Goal: Task Accomplishment & Management: Complete application form

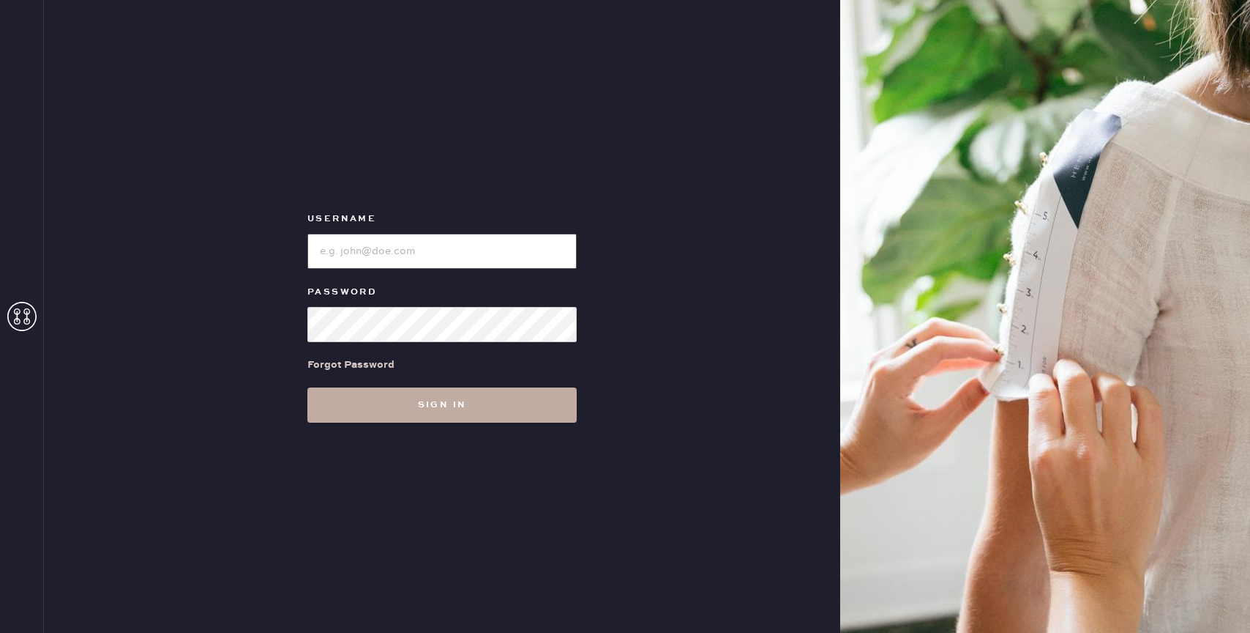
type input "reformationbond"
click at [455, 396] on button "Sign in" at bounding box center [441, 404] width 269 height 35
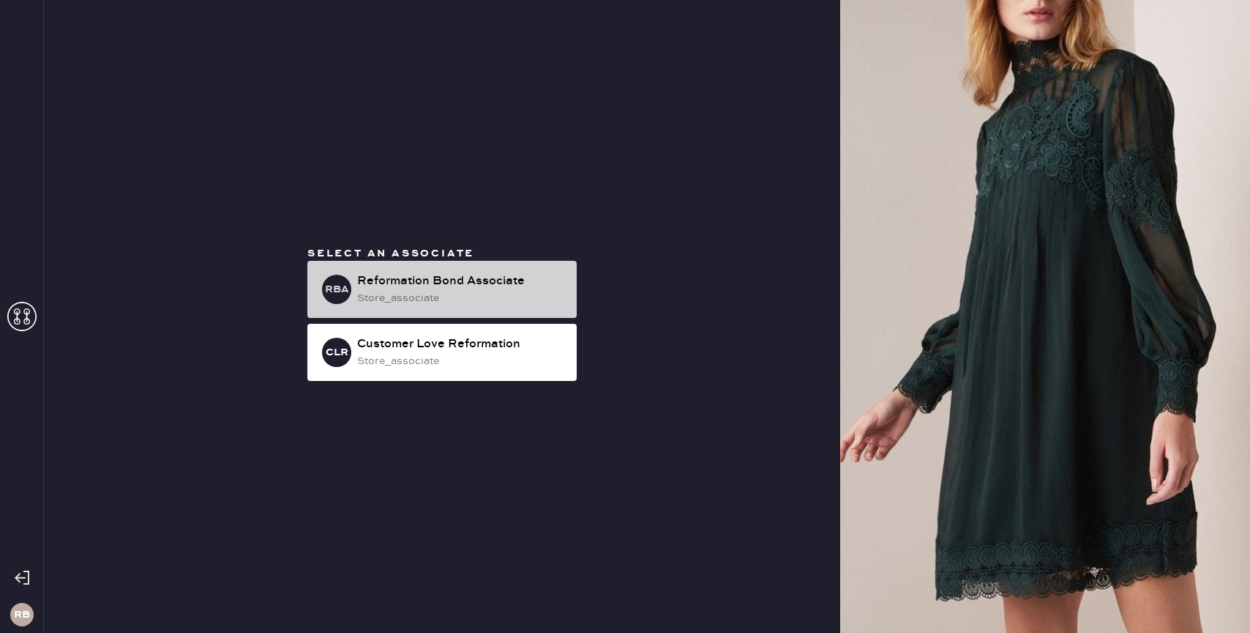
click at [449, 301] on div "store_associate" at bounding box center [461, 298] width 208 height 16
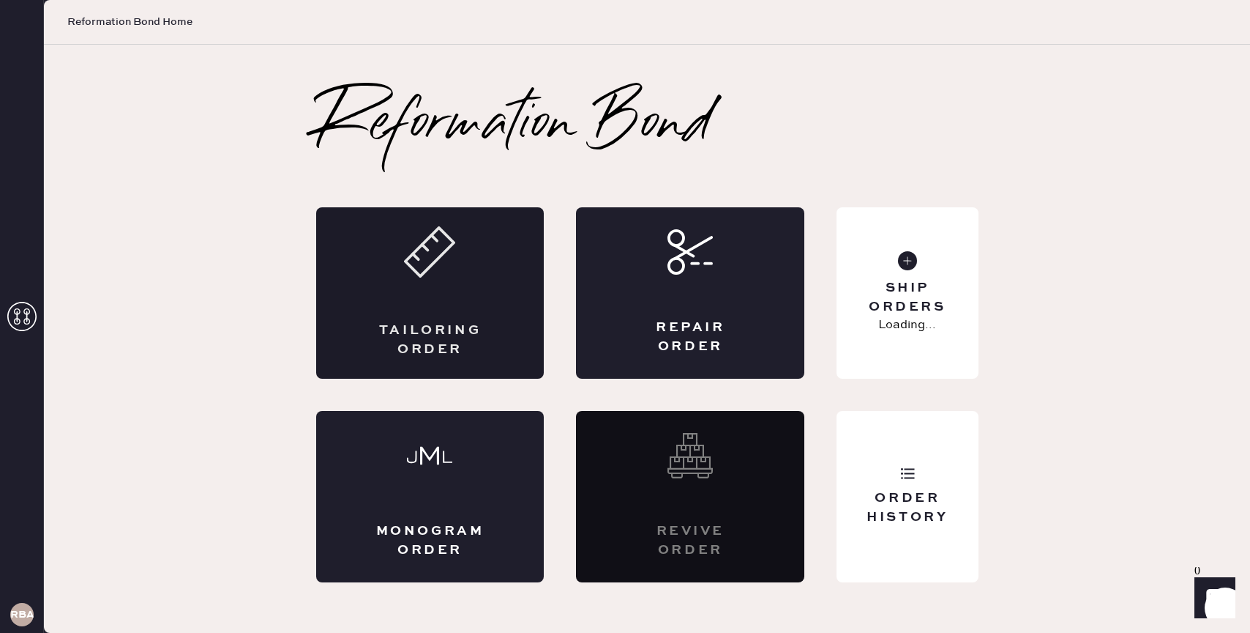
click at [465, 310] on div "Tailoring Order" at bounding box center [430, 292] width 228 height 171
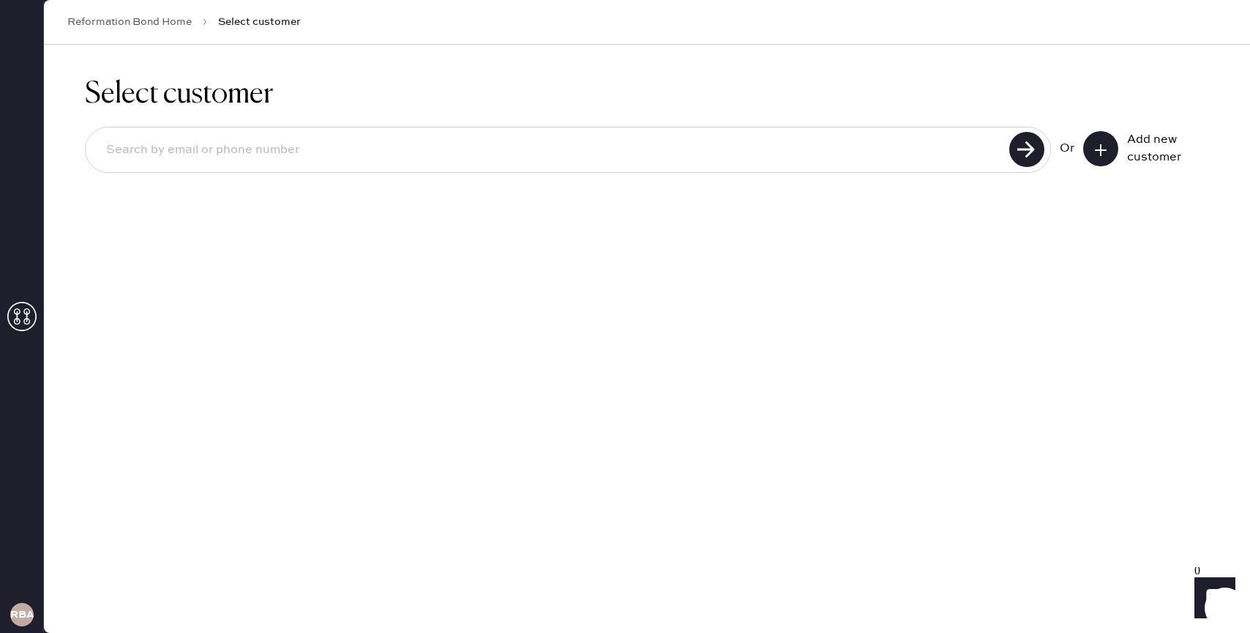
click at [1095, 154] on icon at bounding box center [1101, 150] width 15 height 15
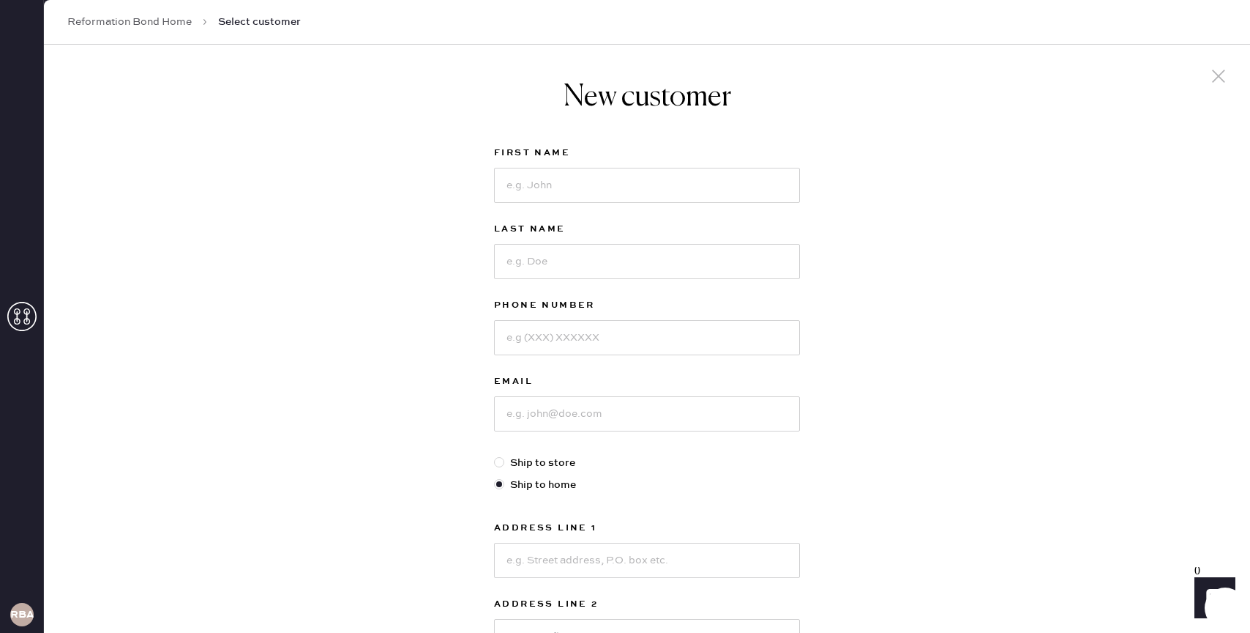
click at [663, 165] on div at bounding box center [647, 184] width 306 height 38
click at [642, 179] on input at bounding box center [647, 185] width 306 height 35
click at [16, 306] on icon at bounding box center [21, 316] width 29 height 29
click at [168, 22] on link "Reformation Bond Home" at bounding box center [129, 22] width 124 height 15
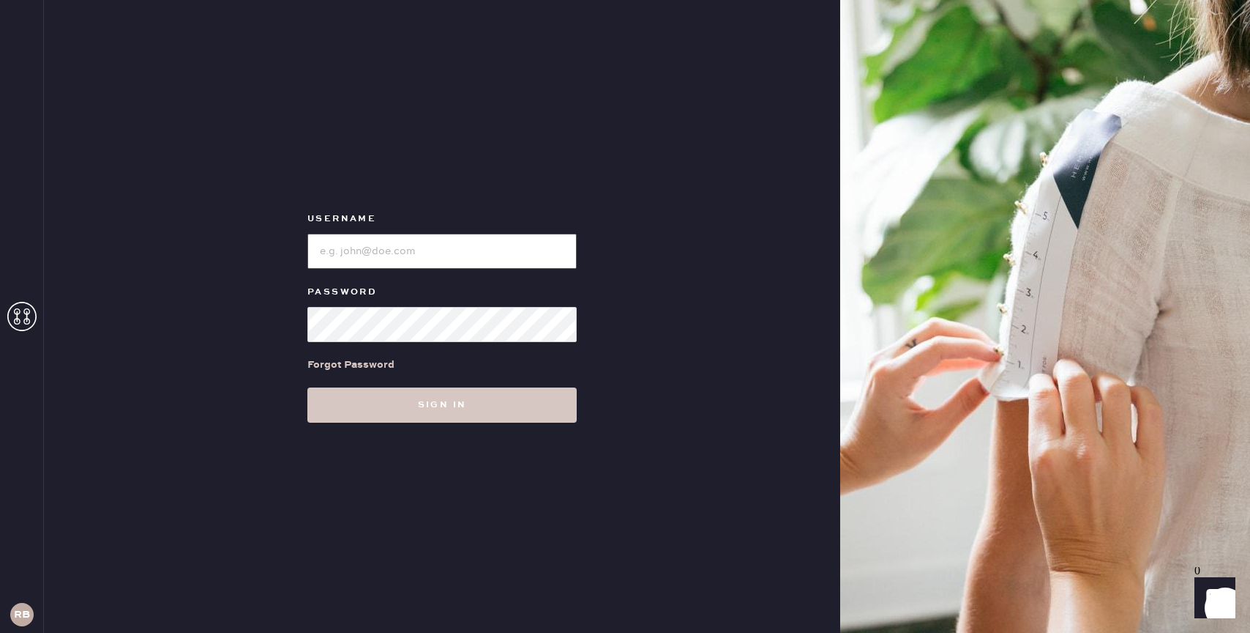
type input "reformationbond"
click at [223, 387] on div "Username Password Forgot Password Sign in" at bounding box center [442, 316] width 797 height 633
click at [406, 411] on button "Sign in" at bounding box center [441, 404] width 269 height 35
type input "reformationbond"
click at [355, 424] on div "Username Password Forgot Password Sign in" at bounding box center [442, 316] width 797 height 633
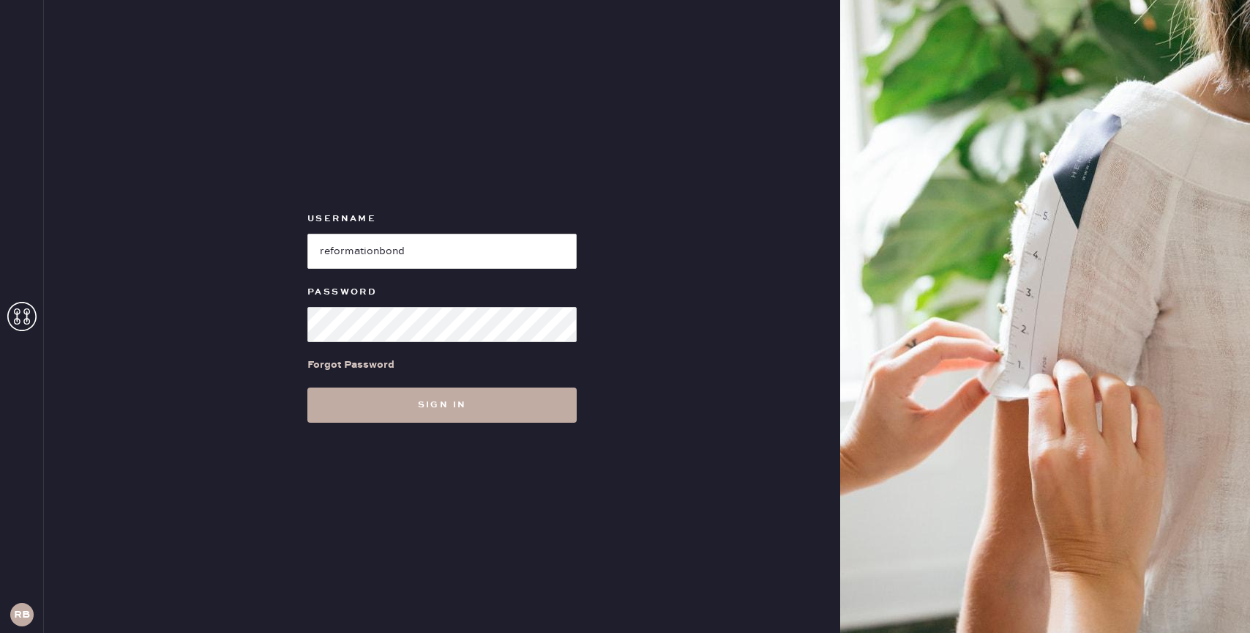
click at [360, 417] on button "Sign in" at bounding box center [441, 404] width 269 height 35
type input "reformationbond"
click at [521, 408] on button "Sign in" at bounding box center [441, 404] width 269 height 35
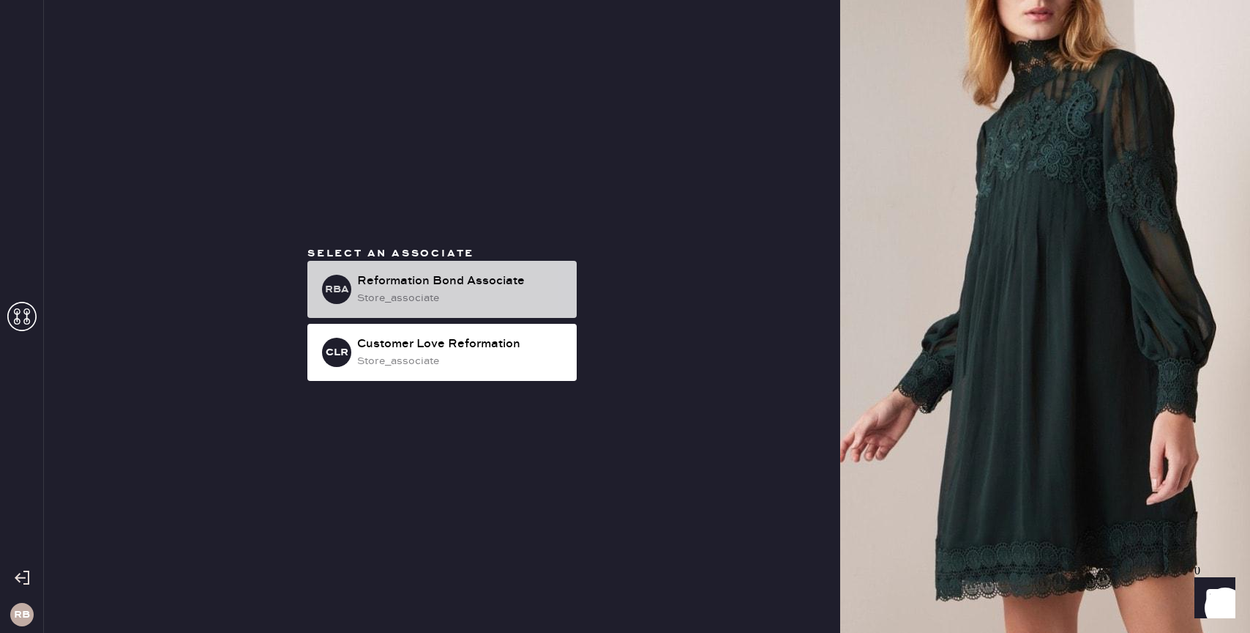
click at [495, 261] on div "RBA Reformation Bond Associate store_associate" at bounding box center [441, 289] width 269 height 57
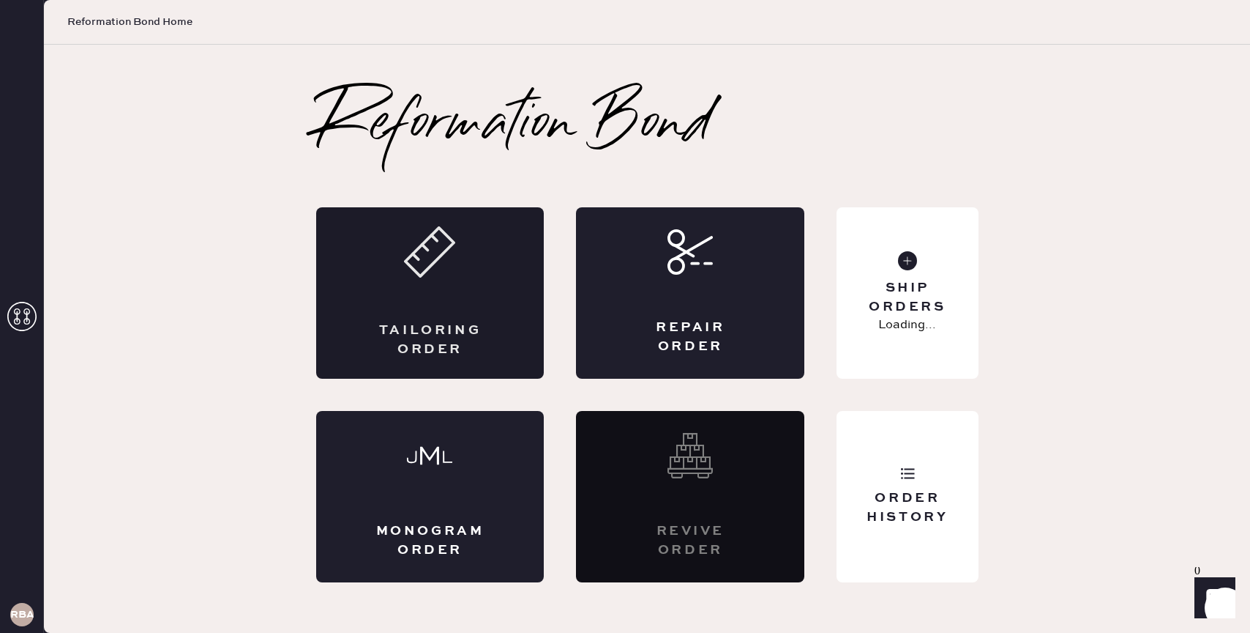
click at [490, 267] on div "Tailoring Order" at bounding box center [430, 292] width 228 height 171
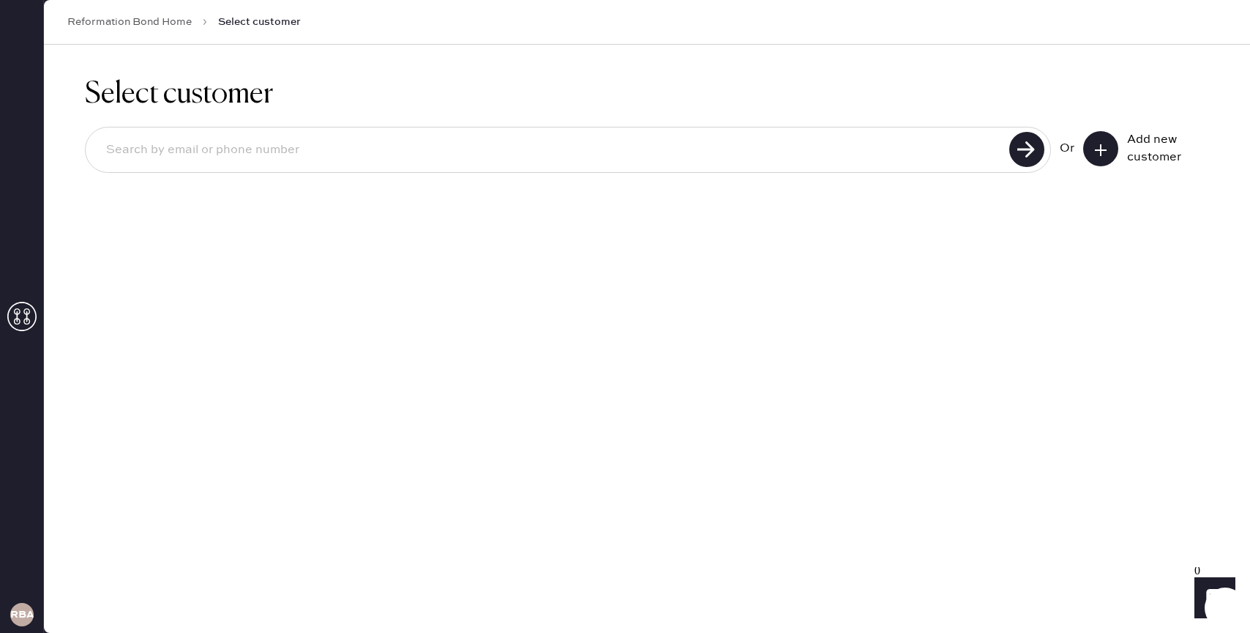
click at [494, 159] on input at bounding box center [549, 150] width 911 height 34
type input "ljoung1119@gmail.com"
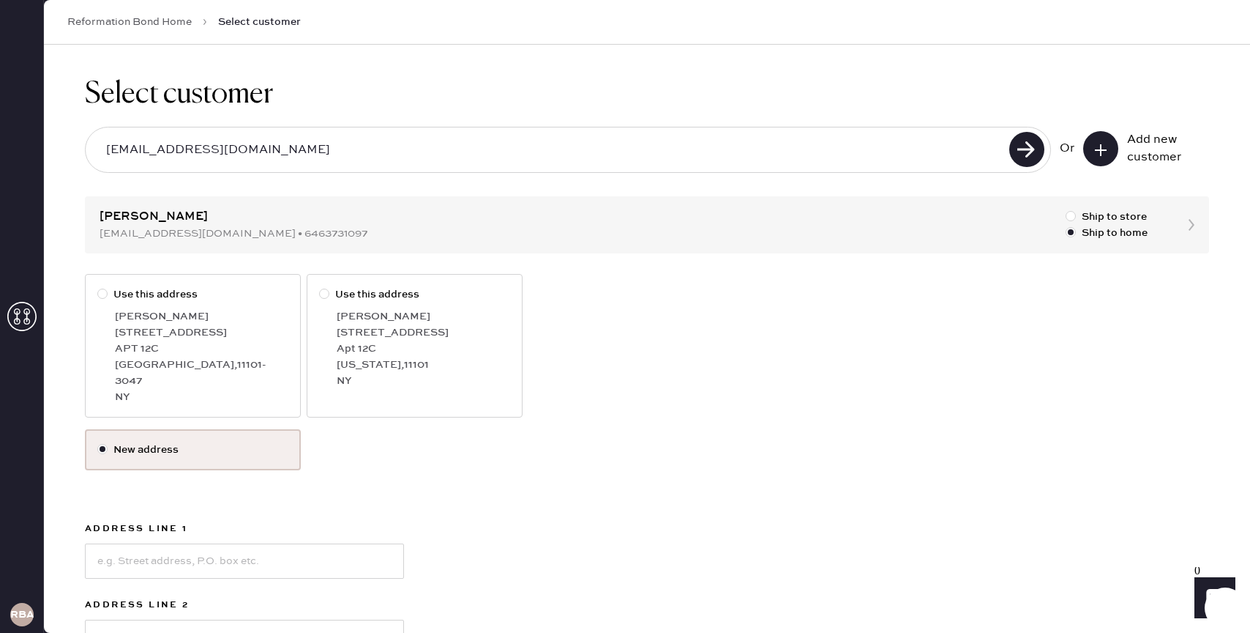
scroll to position [102, 0]
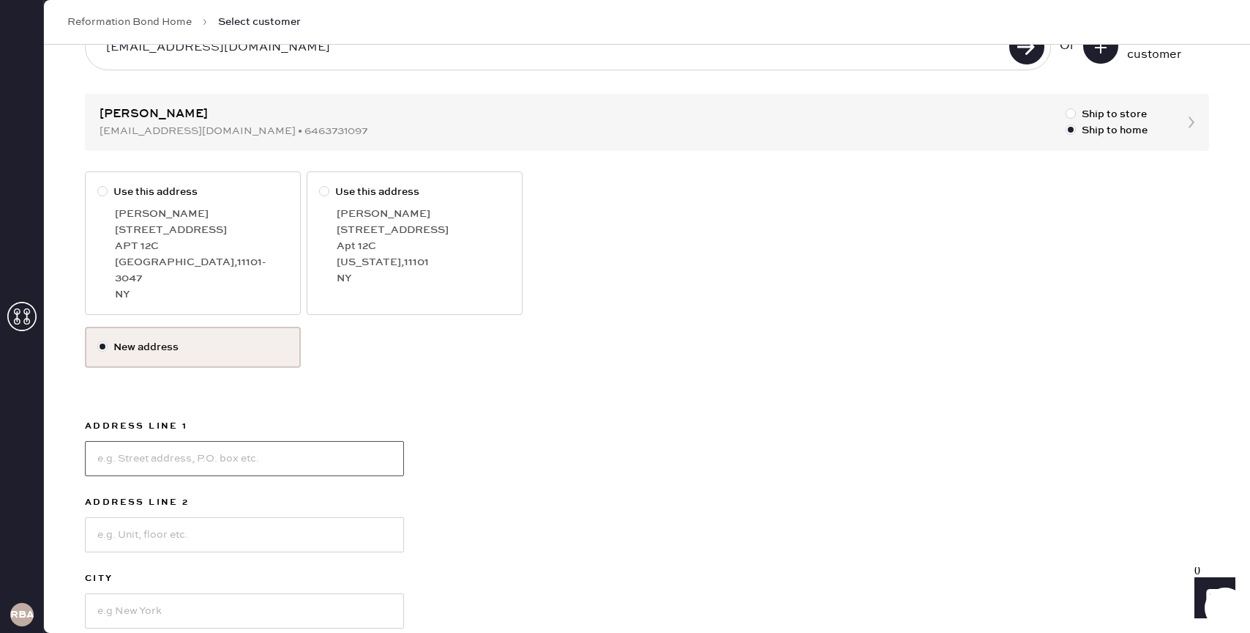
click at [115, 441] on input at bounding box center [244, 458] width 319 height 35
click at [171, 444] on input "105 West 29tht Street" at bounding box center [244, 458] width 319 height 35
type input "105 West 29th Street"
click at [153, 517] on input at bounding box center [244, 534] width 319 height 35
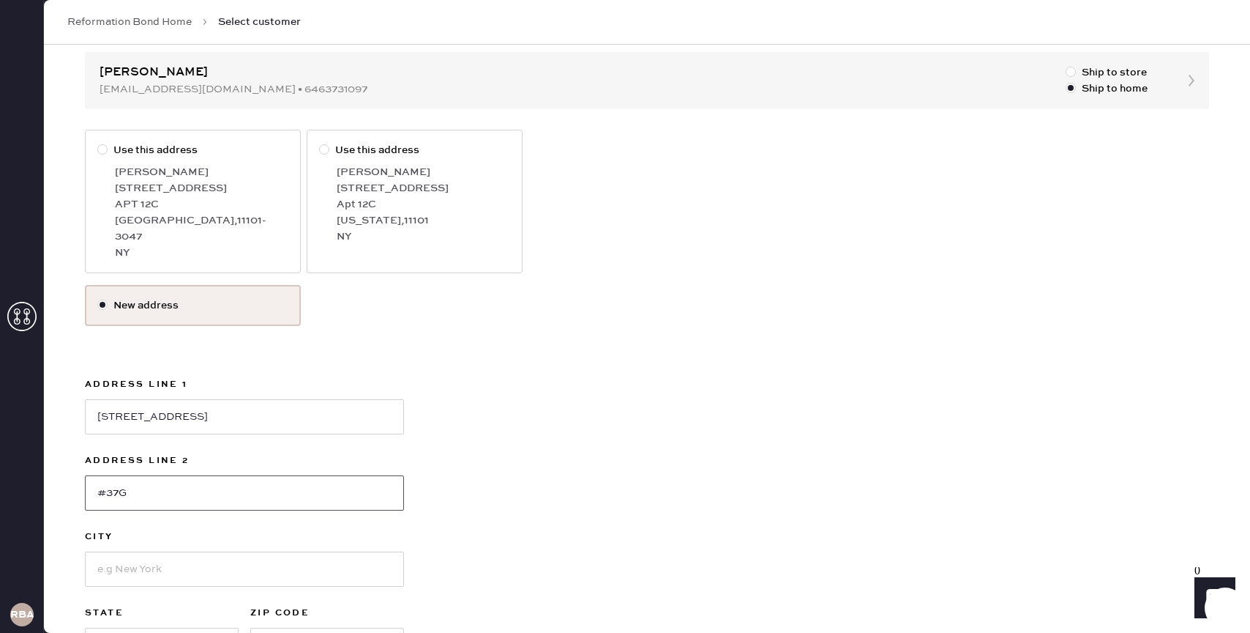
scroll to position [152, 0]
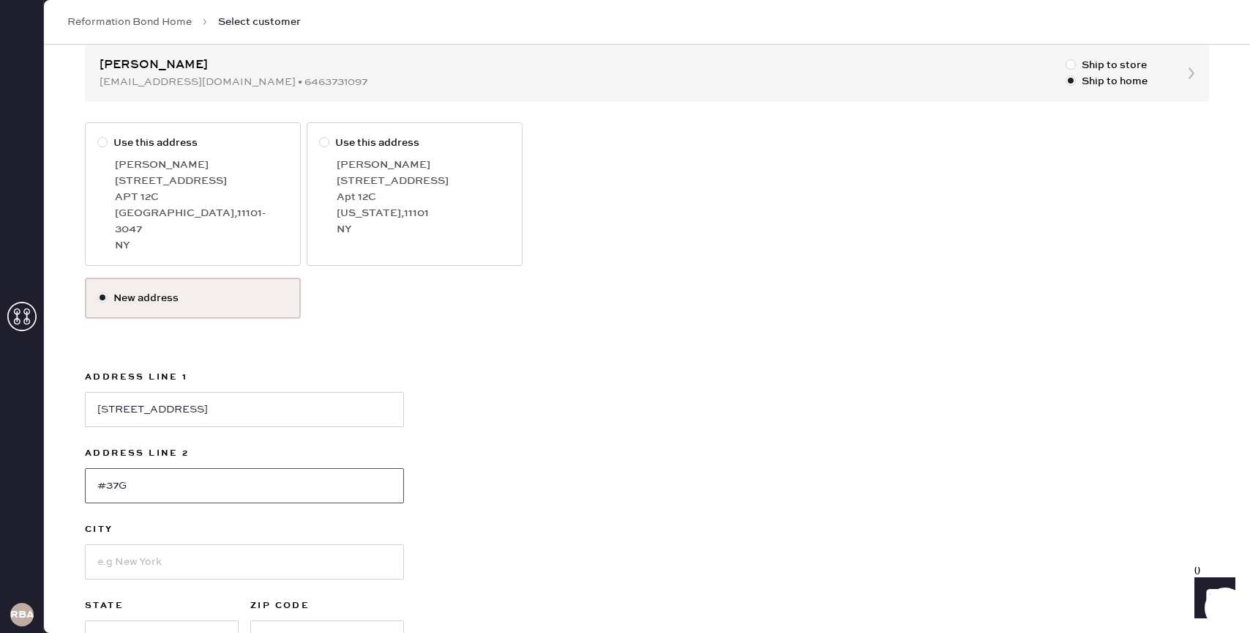
type input "#37G"
click at [152, 544] on input at bounding box center [244, 561] width 319 height 35
type input "New York"
click at [136, 620] on select "Select AK AL AR AZ CA CO CT DC DE FL GA HI IA ID IL IN KS KY LA MA MD ME MI MN …" at bounding box center [162, 637] width 154 height 35
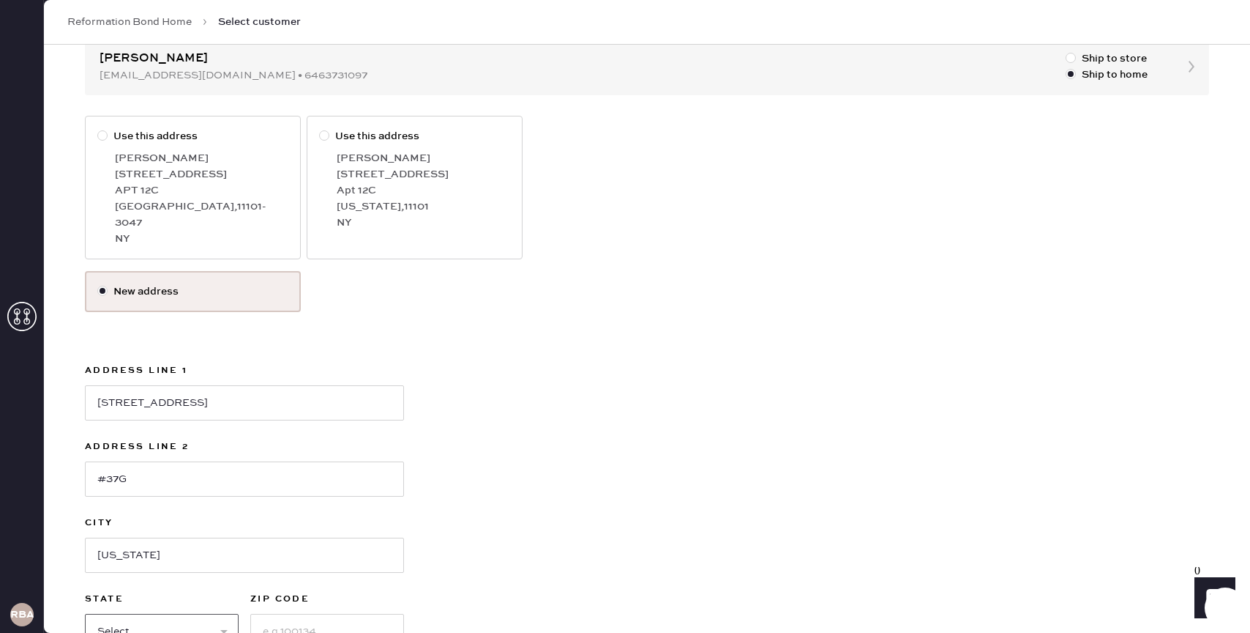
select select "NY"
click at [85, 613] on select "Select AK AL AR AZ CA CO CT DC DE FL GA HI IA ID IL IN KS KY LA MA MD ME MI MN …" at bounding box center [162, 630] width 154 height 35
click at [277, 613] on input at bounding box center [327, 630] width 154 height 35
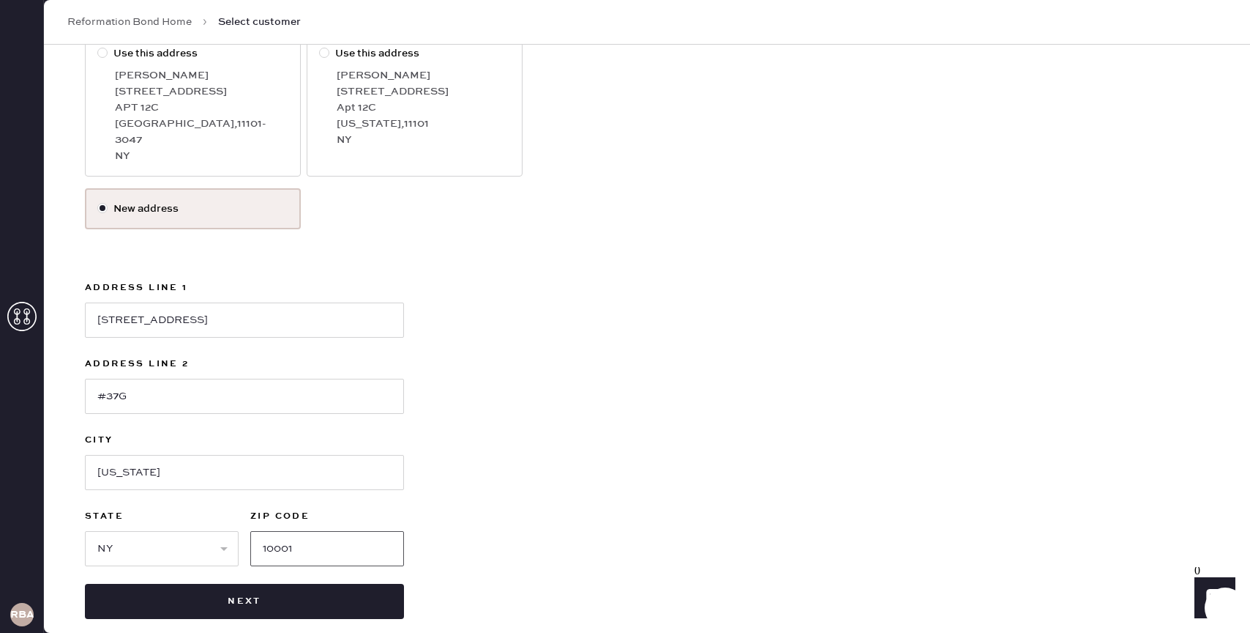
scroll to position [243, 0]
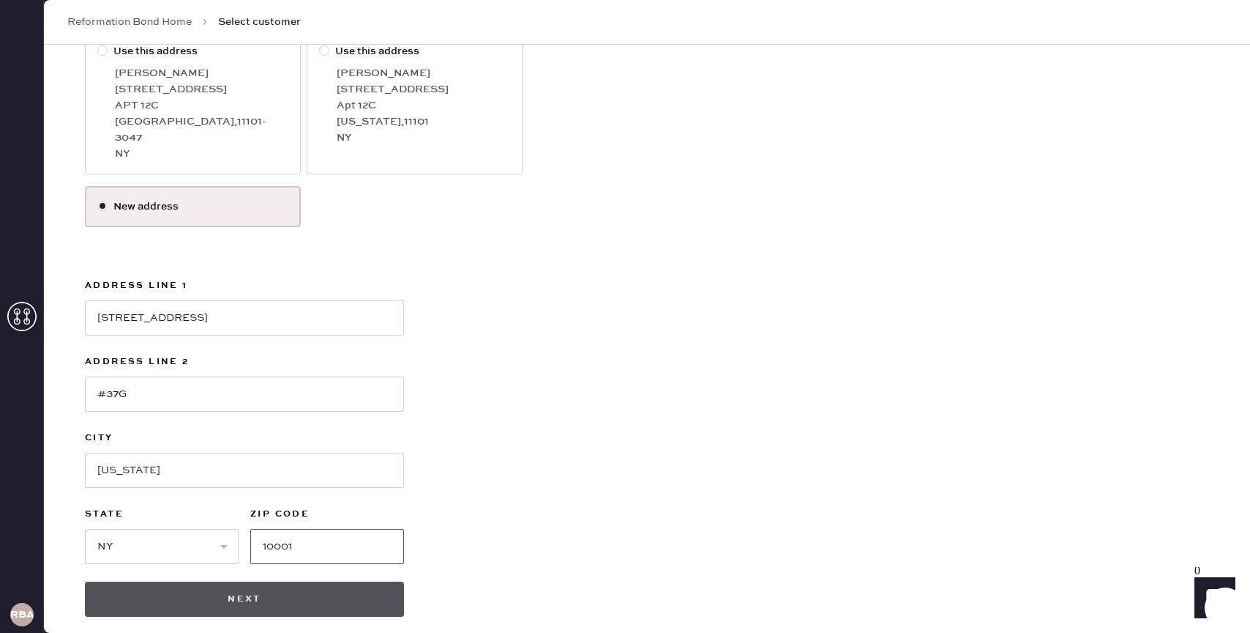
type input "10001"
click at [250, 584] on button "Next" at bounding box center [244, 598] width 319 height 35
click at [244, 581] on button "Next" at bounding box center [244, 598] width 319 height 35
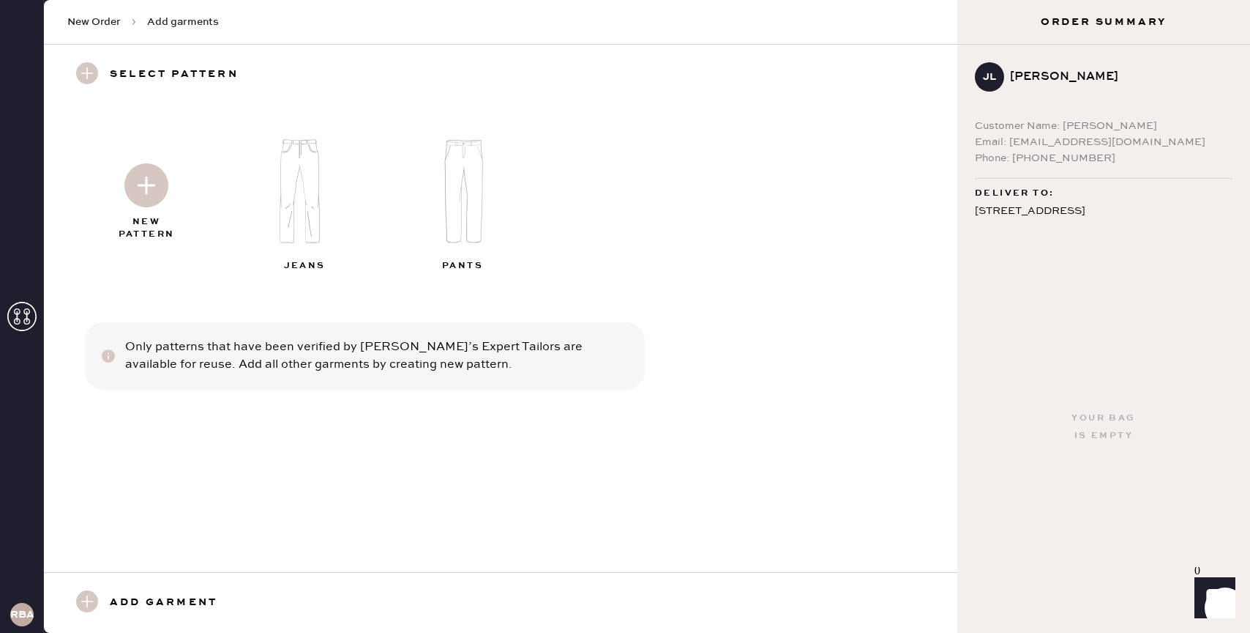
click at [143, 191] on img at bounding box center [146, 185] width 44 height 44
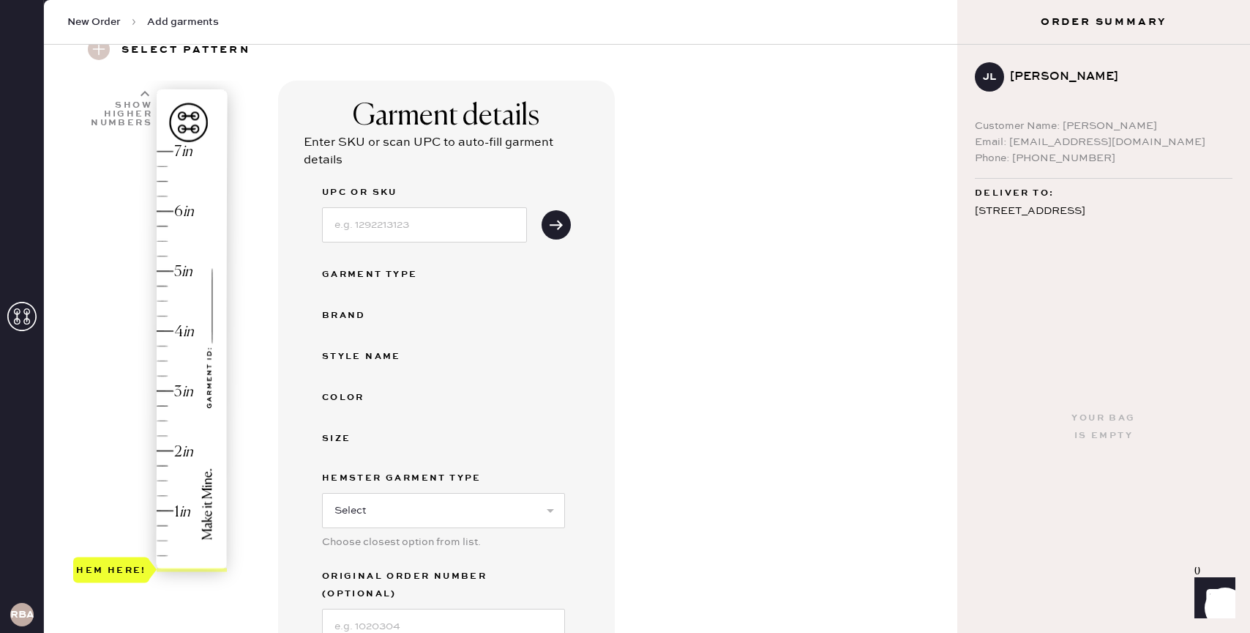
scroll to position [68, 0]
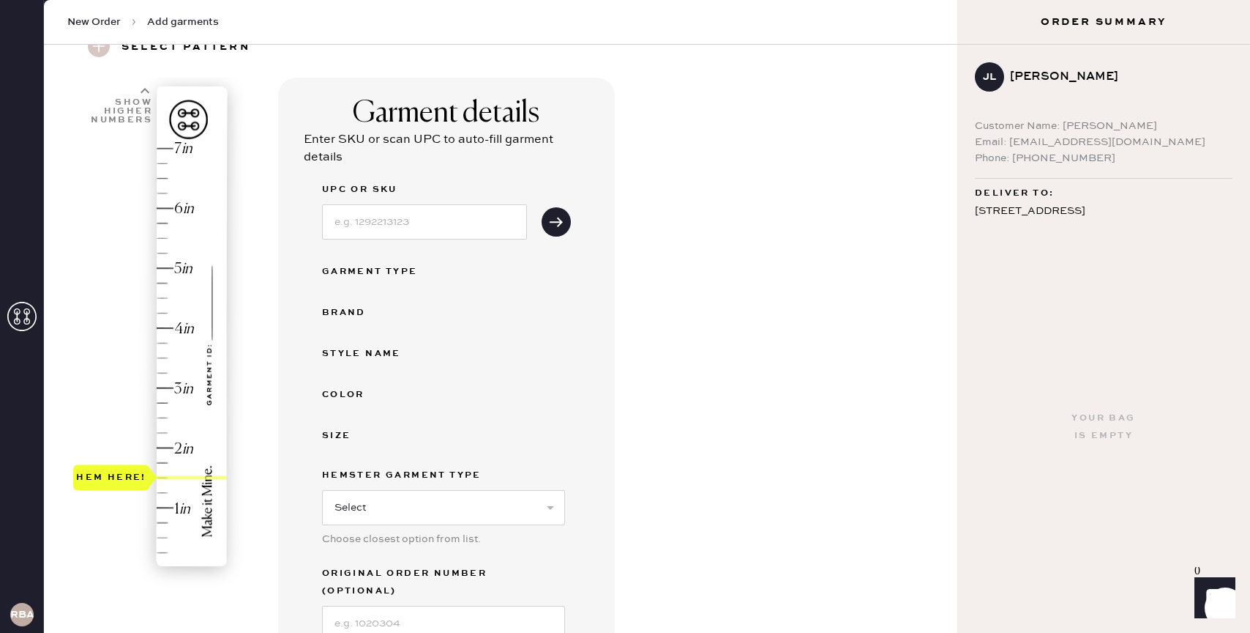
drag, startPoint x: 131, startPoint y: 567, endPoint x: 131, endPoint y: 479, distance: 88.6
click at [131, 479] on div "Hem here!" at bounding box center [111, 478] width 70 height 18
click at [409, 501] on select "Select Basic Skirt Jeans Leggings Pants Shorts Basic Sleeved Dress Basic Sleeve…" at bounding box center [443, 507] width 243 height 35
select select "4"
click at [322, 490] on select "Select Basic Skirt Jeans Leggings Pants Shorts Basic Sleeved Dress Basic Sleeve…" at bounding box center [443, 507] width 243 height 35
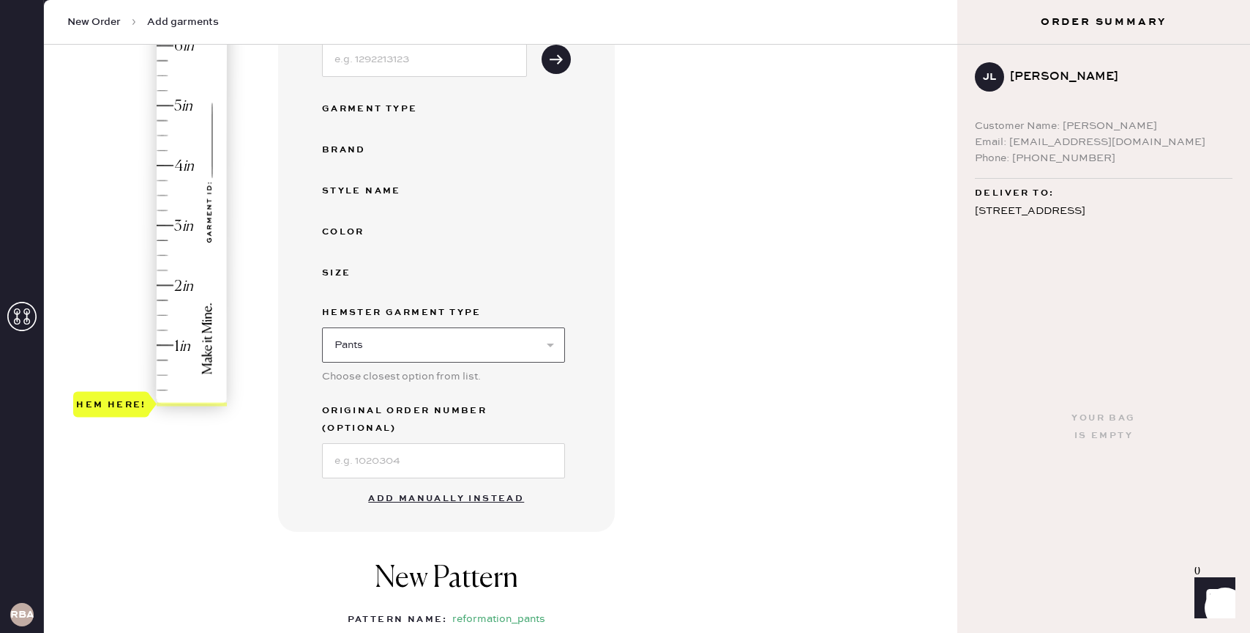
scroll to position [234, 0]
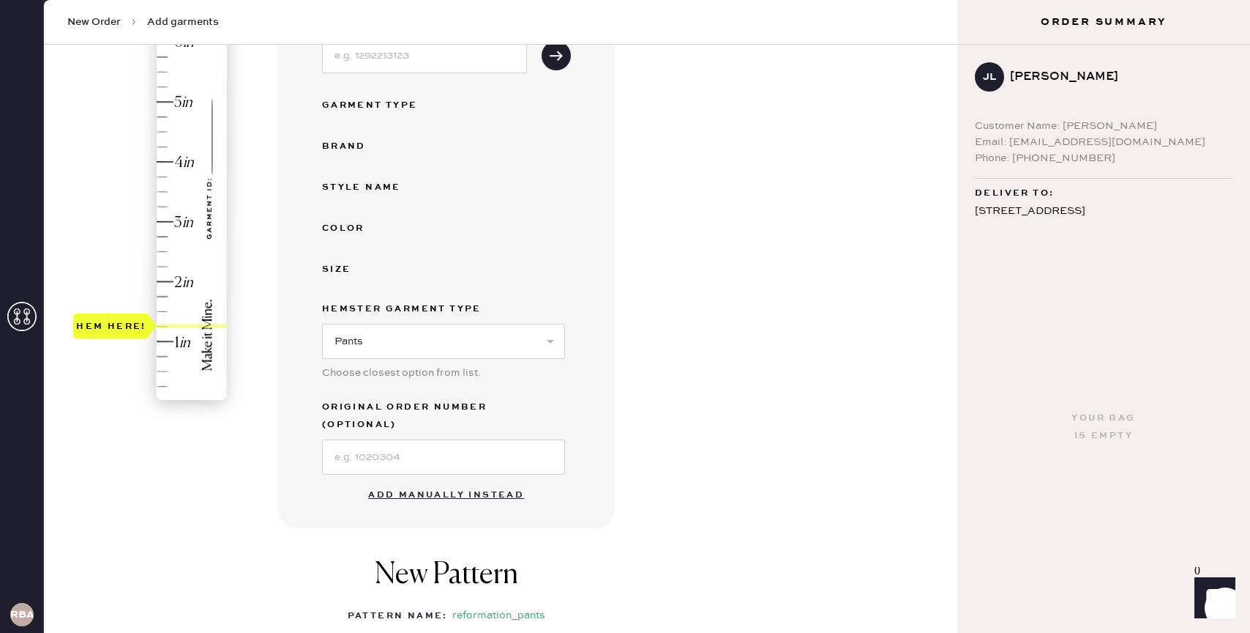
type input "1.5"
drag, startPoint x: 131, startPoint y: 392, endPoint x: 128, endPoint y: 307, distance: 85.0
click at [128, 307] on div "Hem here!" at bounding box center [111, 311] width 70 height 18
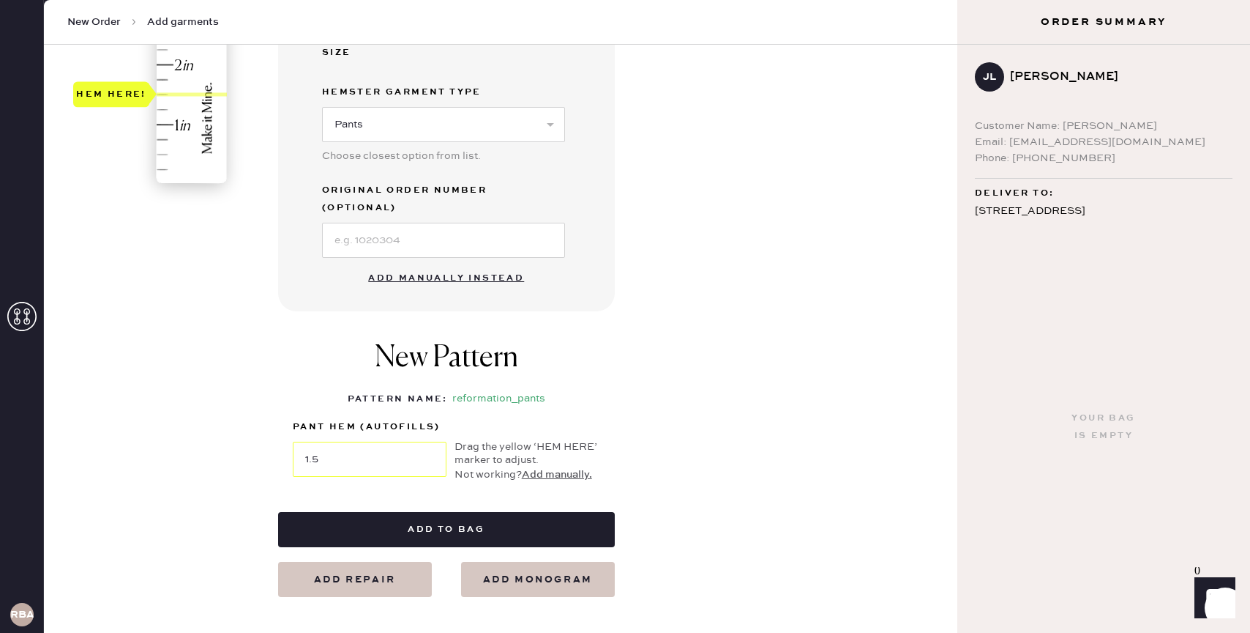
scroll to position [449, 0]
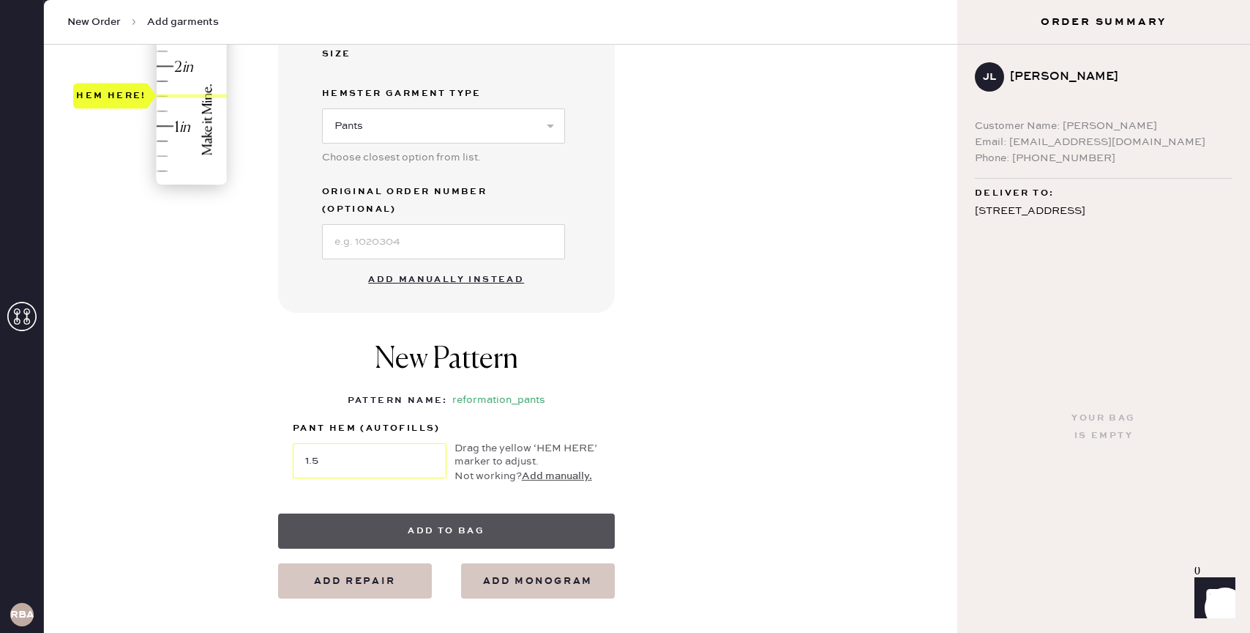
click at [400, 514] on button "Add to bag" at bounding box center [446, 530] width 337 height 35
click at [418, 513] on button "Add to bag" at bounding box center [446, 530] width 337 height 35
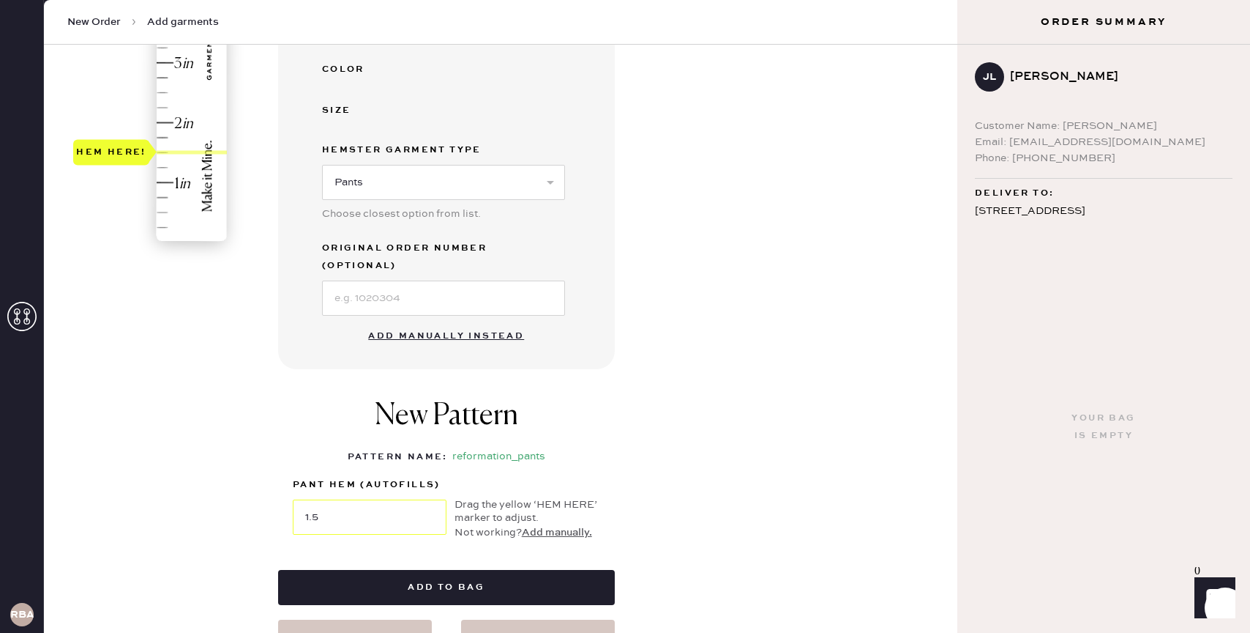
scroll to position [392, 0]
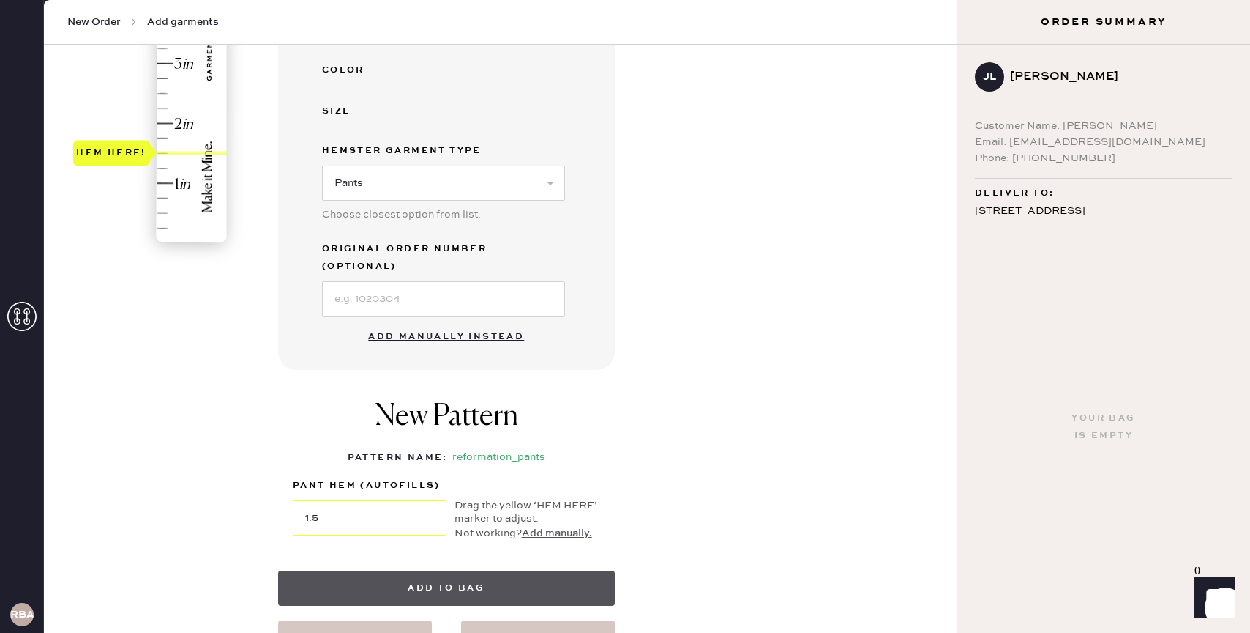
click at [440, 577] on button "Add to bag" at bounding box center [446, 587] width 337 height 35
click at [433, 571] on button "Add to bag" at bounding box center [446, 587] width 337 height 35
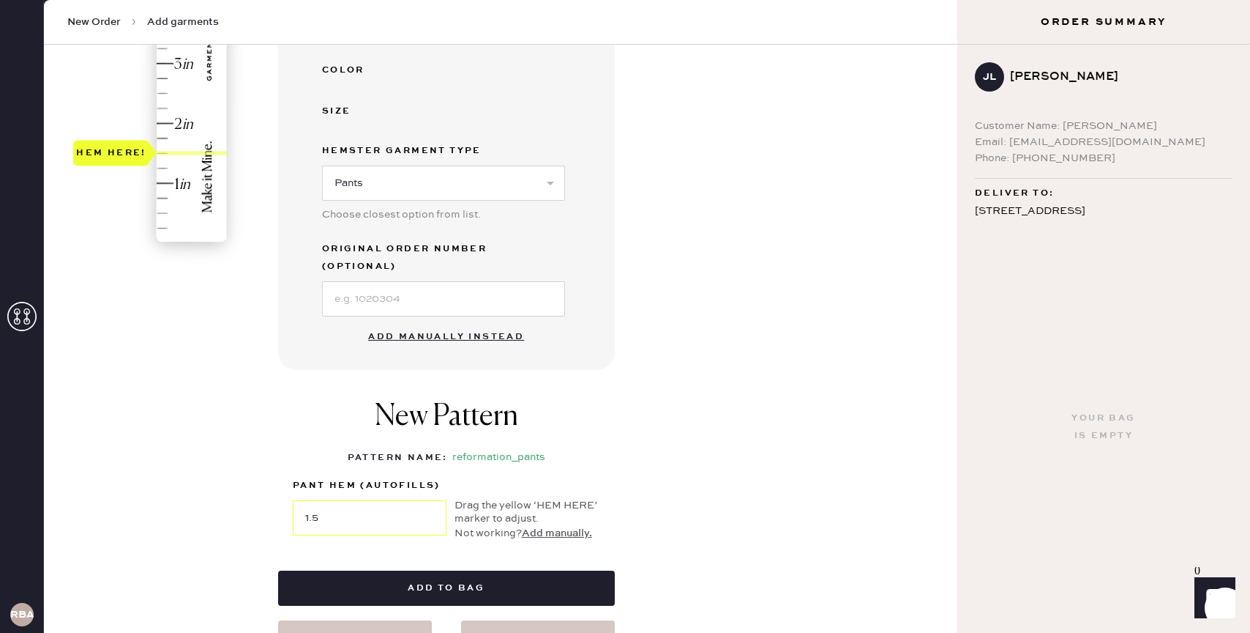
select select
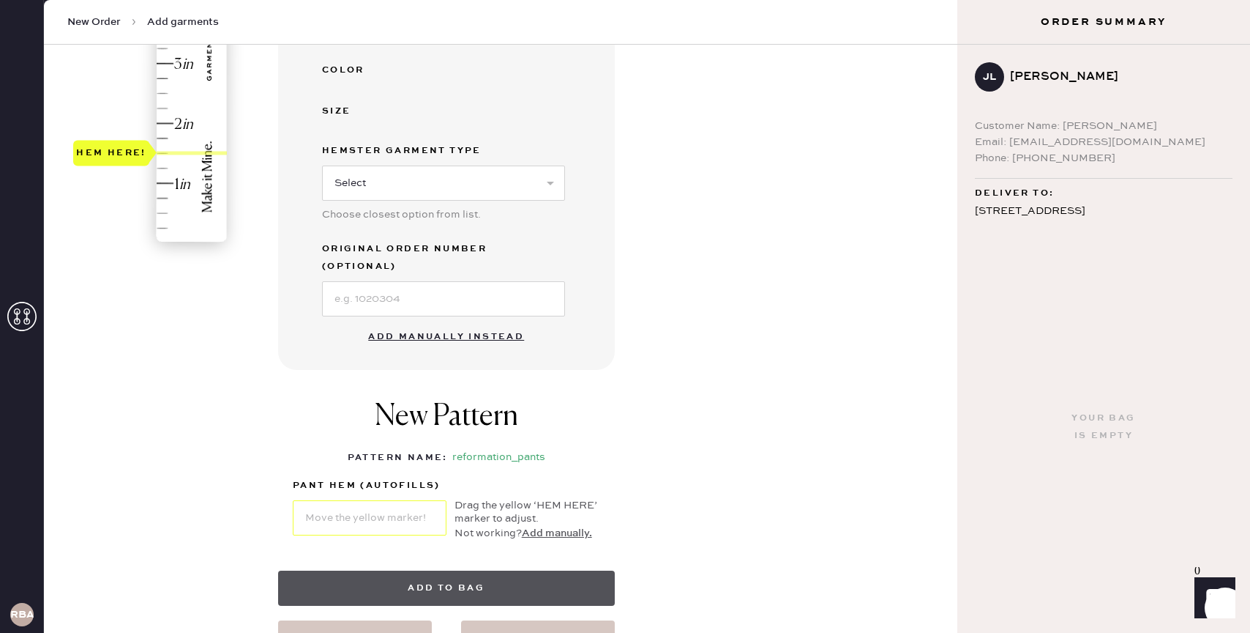
click at [356, 570] on button "Add to bag" at bounding box center [446, 587] width 337 height 35
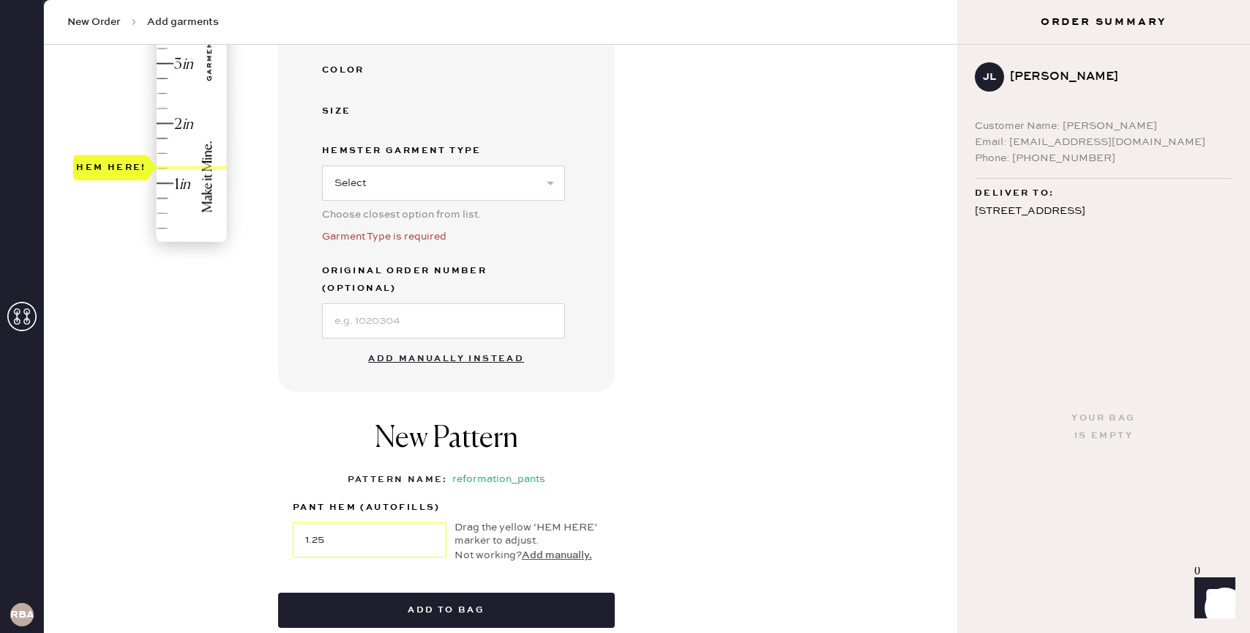
type input "1.5"
click at [108, 155] on div "Hem here!" at bounding box center [111, 153] width 70 height 18
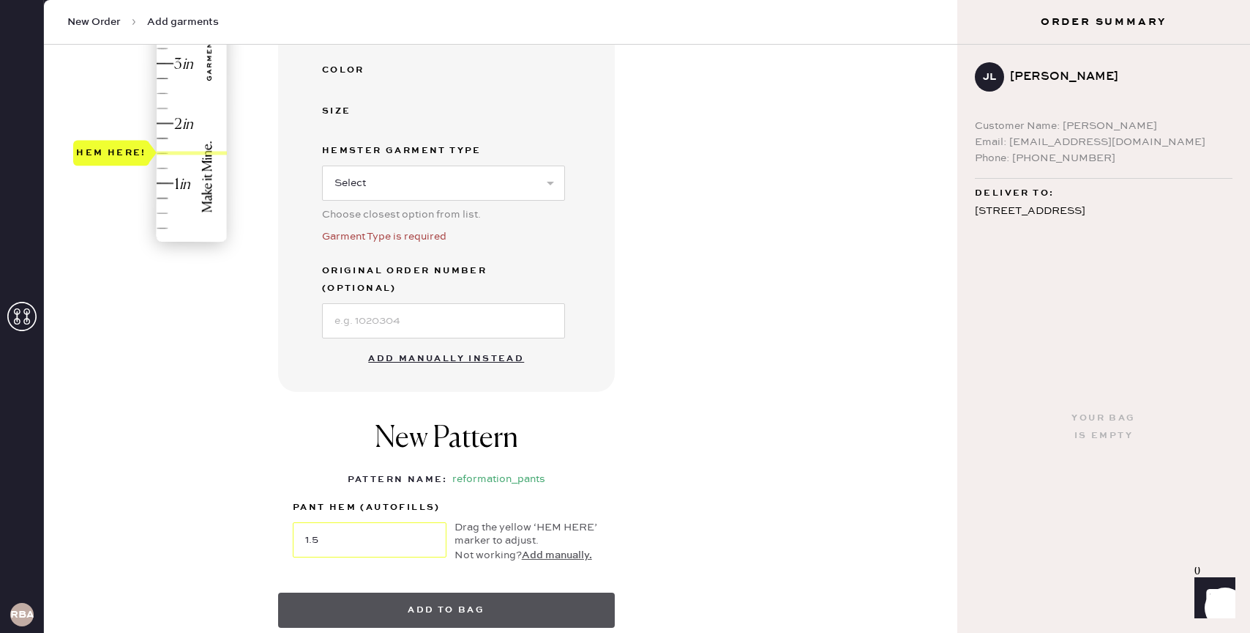
click at [439, 592] on button "Add to bag" at bounding box center [446, 609] width 337 height 35
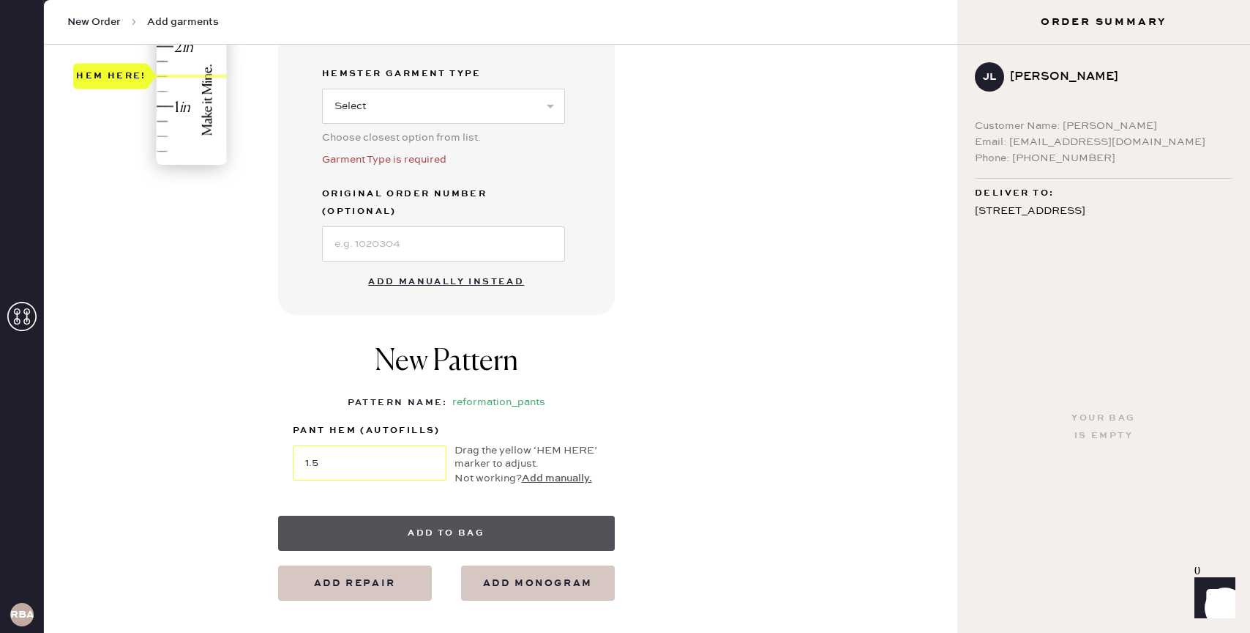
scroll to position [488, 0]
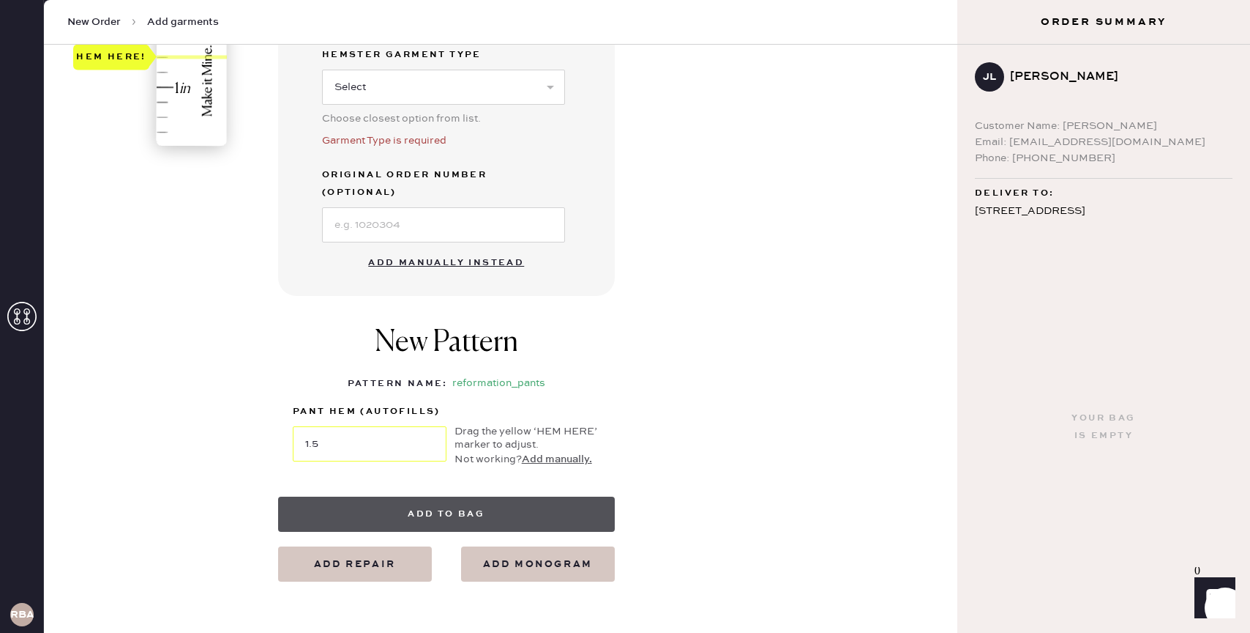
click at [444, 498] on button "Add to bag" at bounding box center [446, 513] width 337 height 35
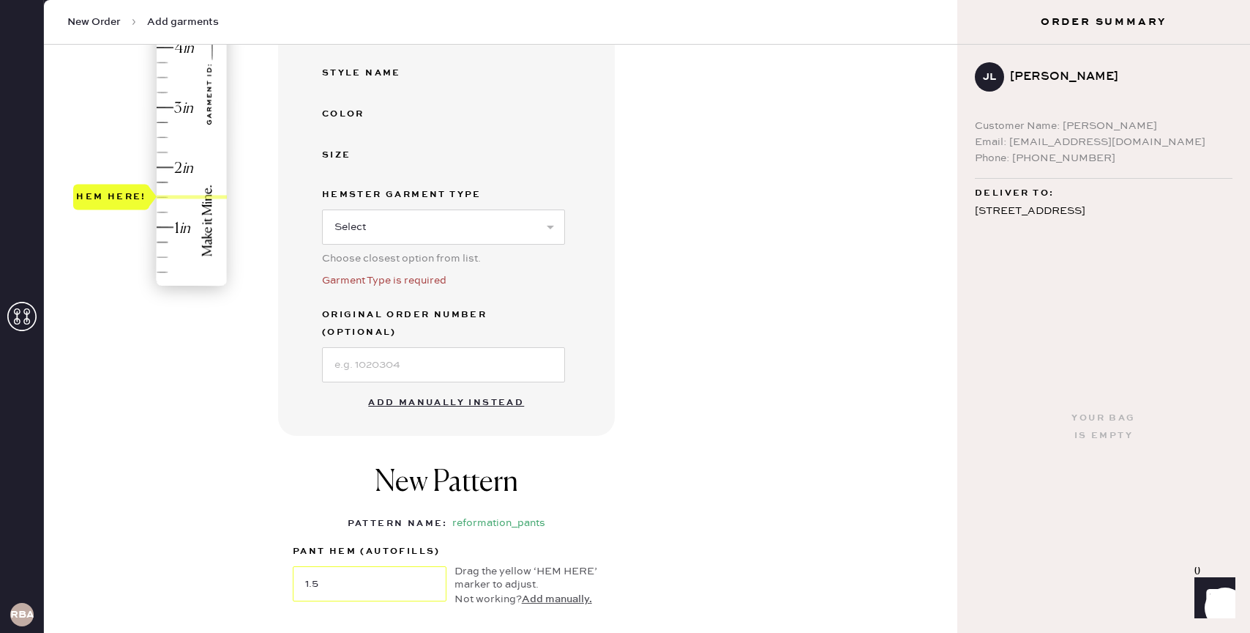
scroll to position [344, 0]
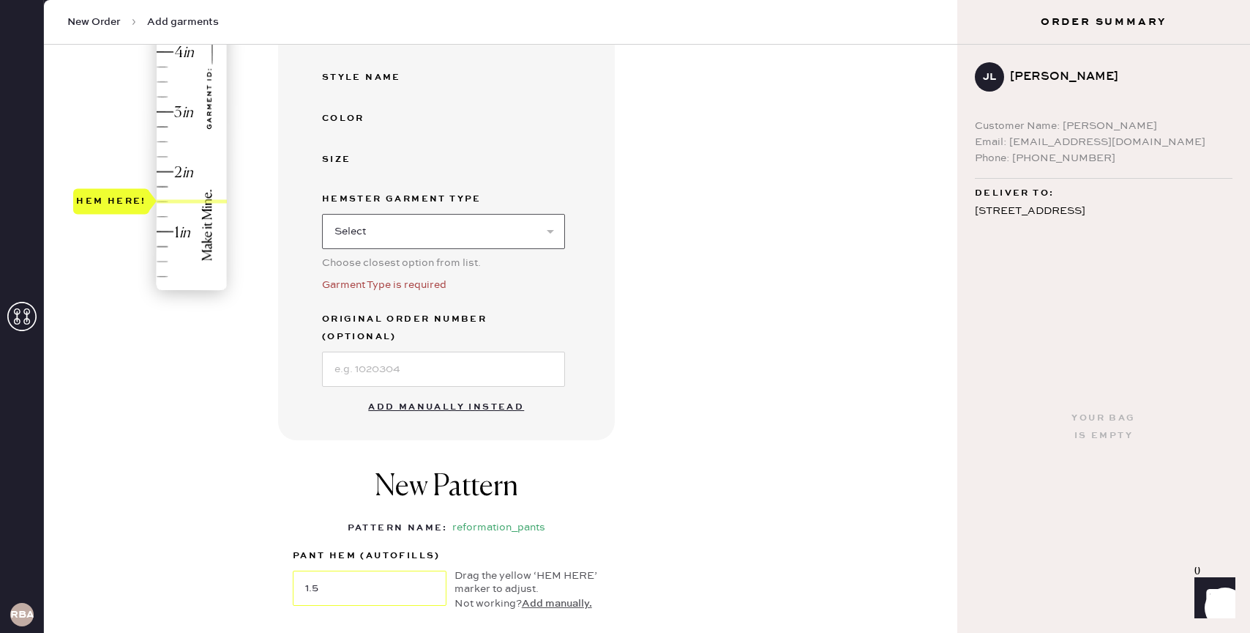
click at [458, 225] on select "Select Basic Skirt Jeans Leggings Pants Shorts Basic Sleeved Dress Basic Sleeve…" at bounding box center [443, 231] width 243 height 35
select select "4"
click at [322, 214] on select "Select Basic Skirt Jeans Leggings Pants Shorts Basic Sleeved Dress Basic Sleeve…" at bounding box center [443, 231] width 243 height 35
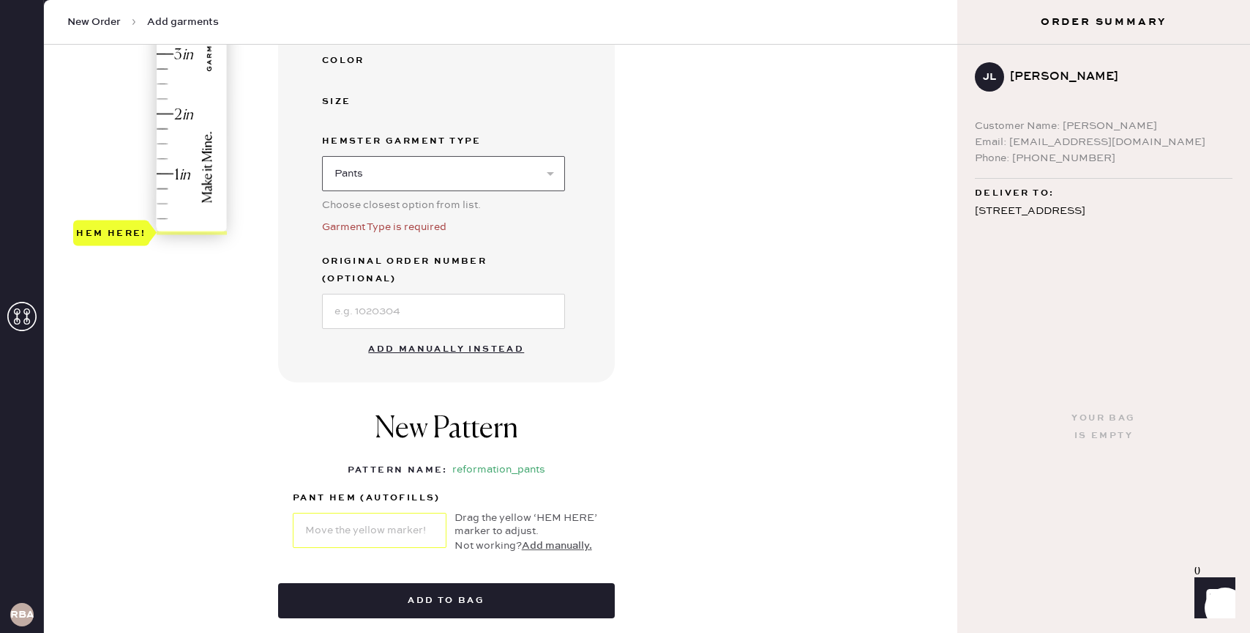
scroll to position [400, 0]
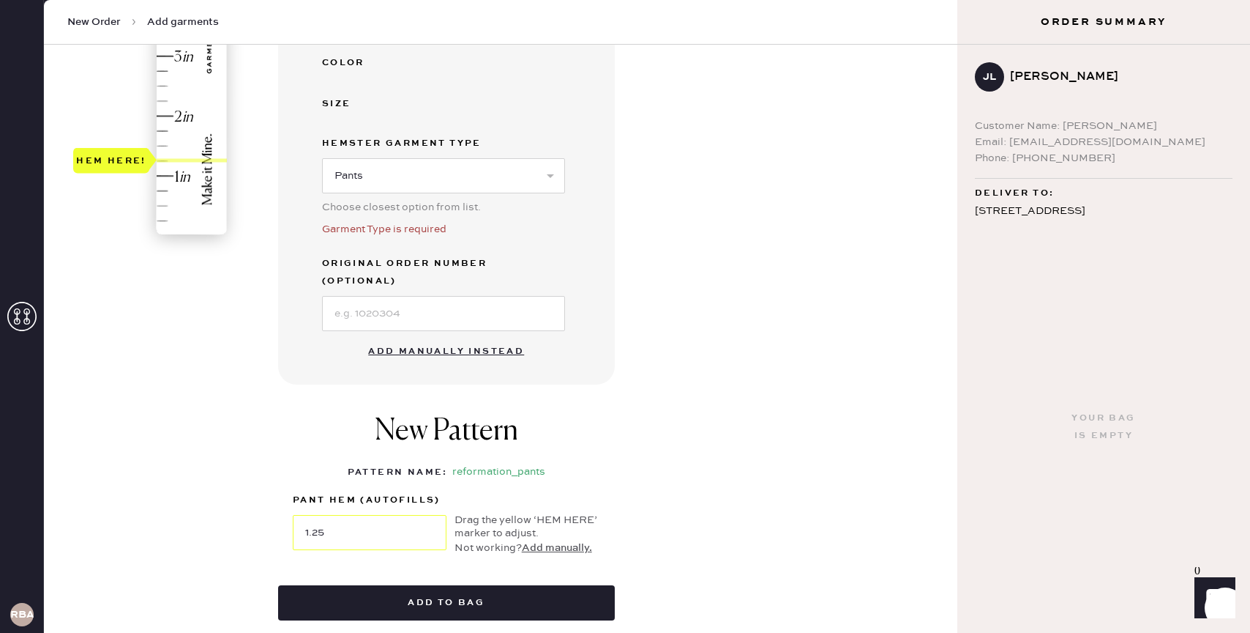
type input "1.5"
drag, startPoint x: 115, startPoint y: 239, endPoint x: 122, endPoint y: 152, distance: 88.1
click at [122, 152] on div "Hem here!" at bounding box center [111, 146] width 70 height 18
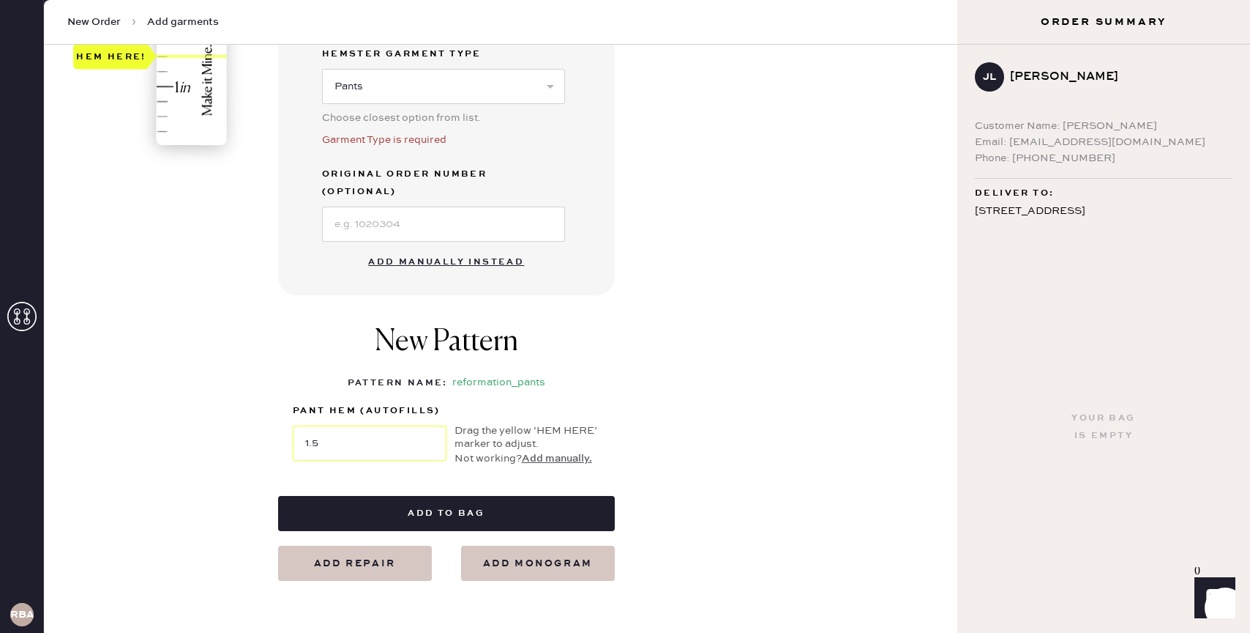
scroll to position [536, 0]
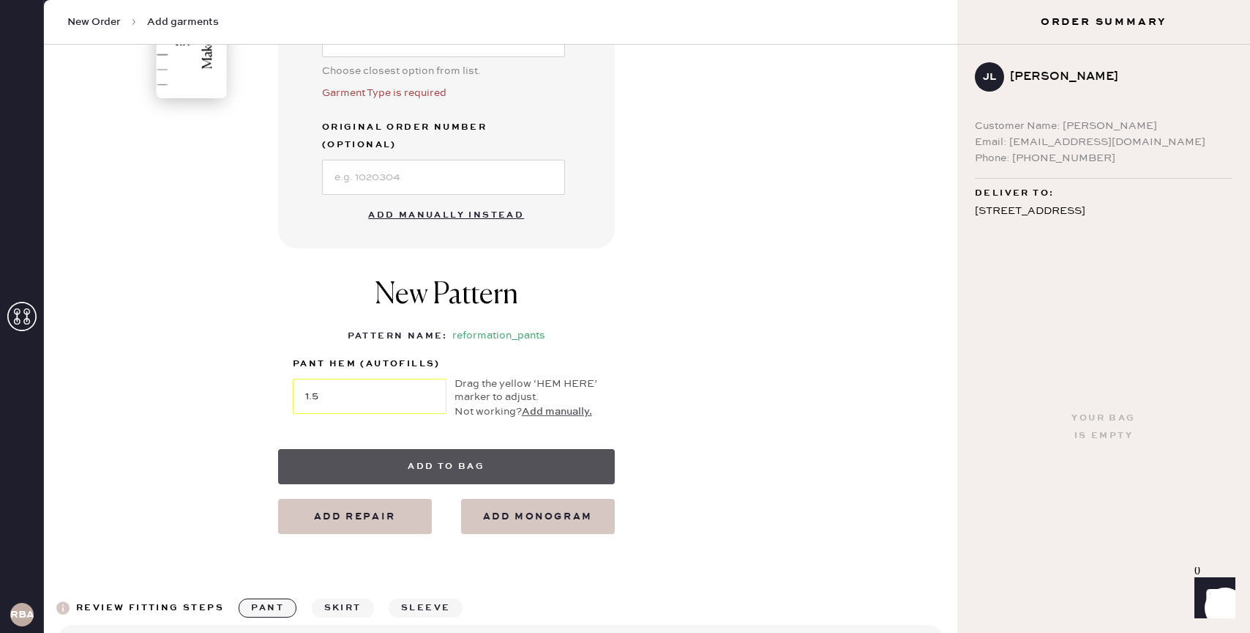
click at [447, 449] on button "Add to bag" at bounding box center [446, 466] width 337 height 35
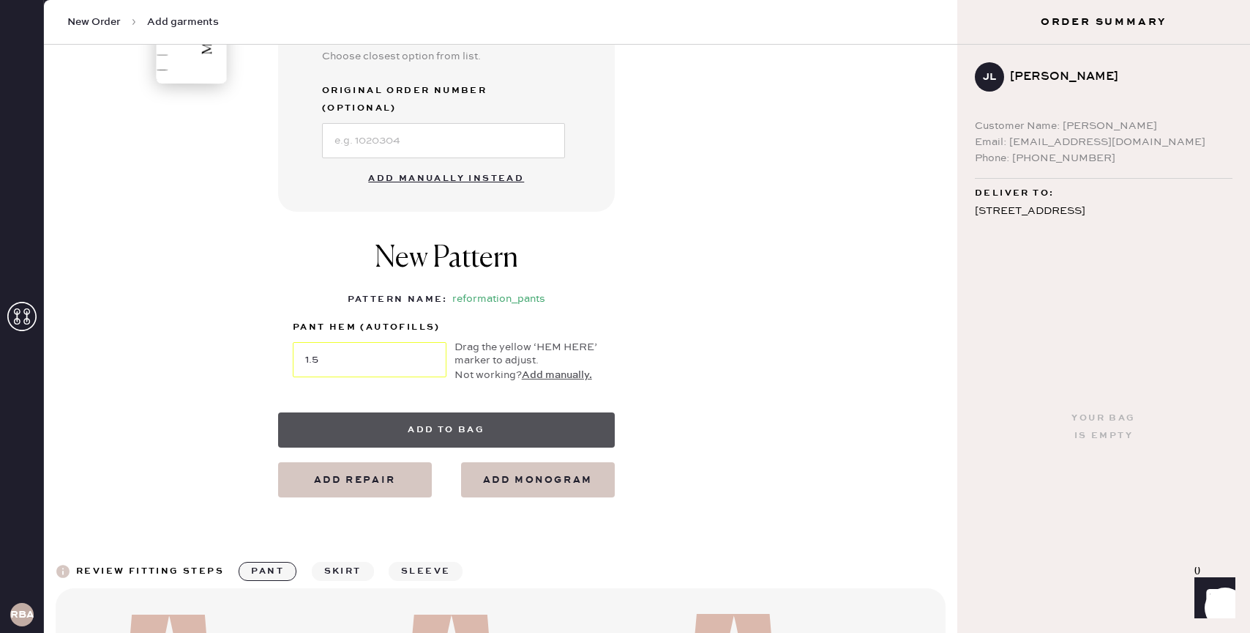
scroll to position [546, 0]
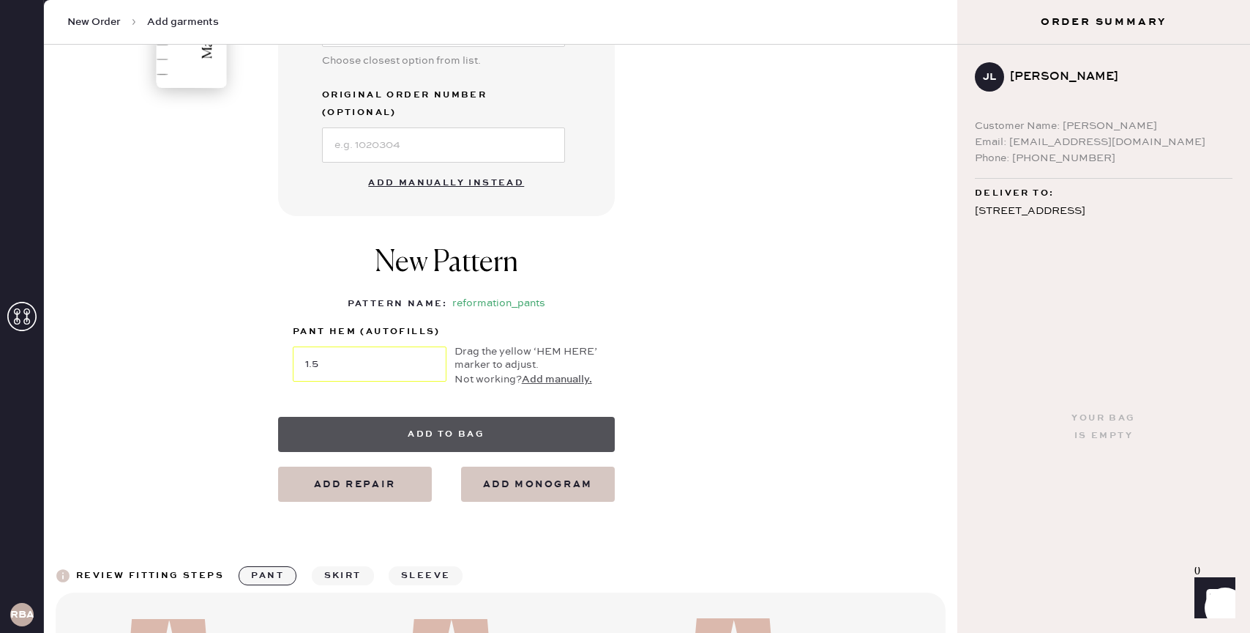
click at [451, 417] on button "Add to bag" at bounding box center [446, 434] width 337 height 35
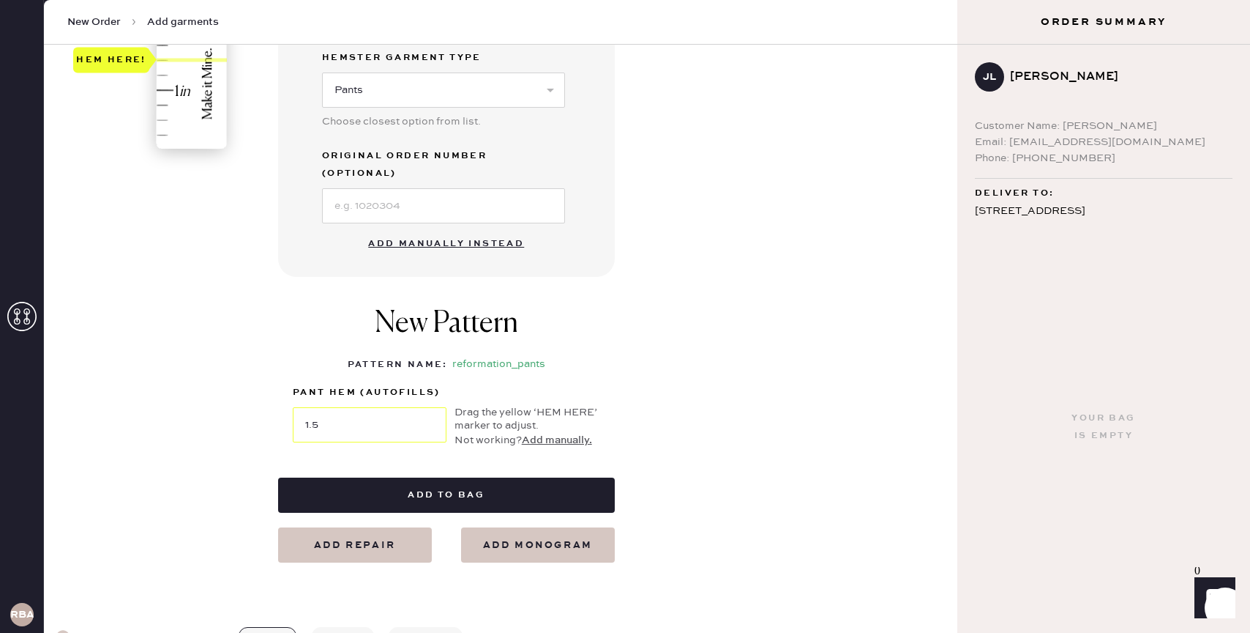
scroll to position [489, 0]
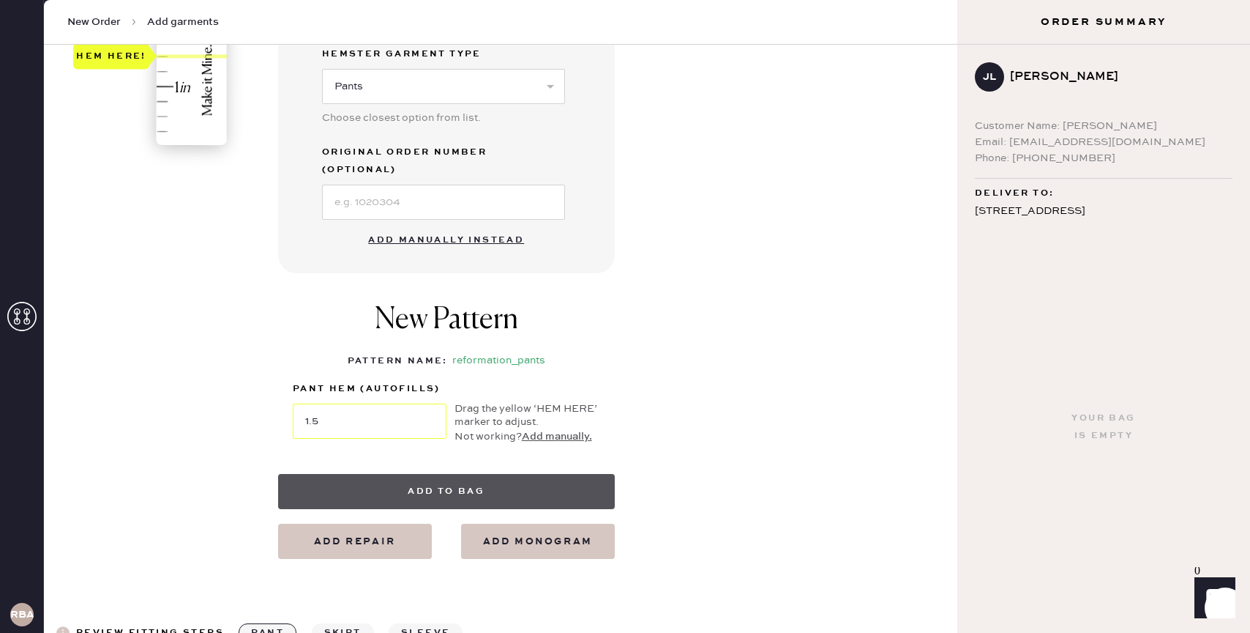
click at [437, 474] on button "Add to bag" at bounding box center [446, 491] width 337 height 35
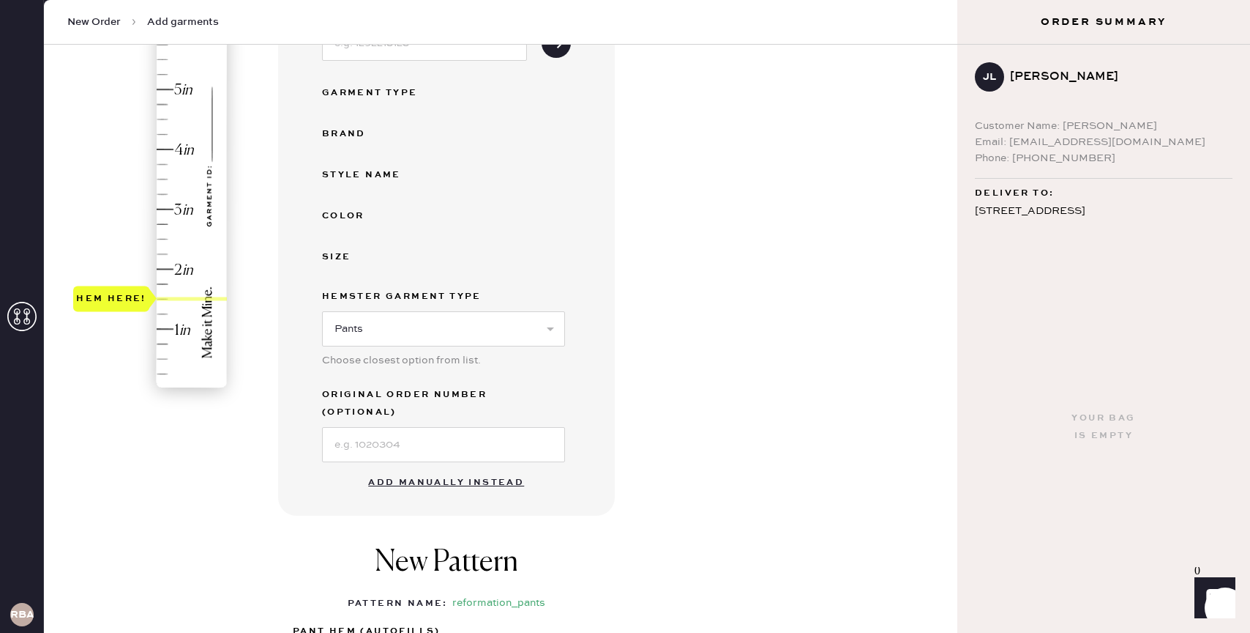
scroll to position [245, 0]
click at [476, 469] on button "Add manually instead" at bounding box center [446, 483] width 174 height 29
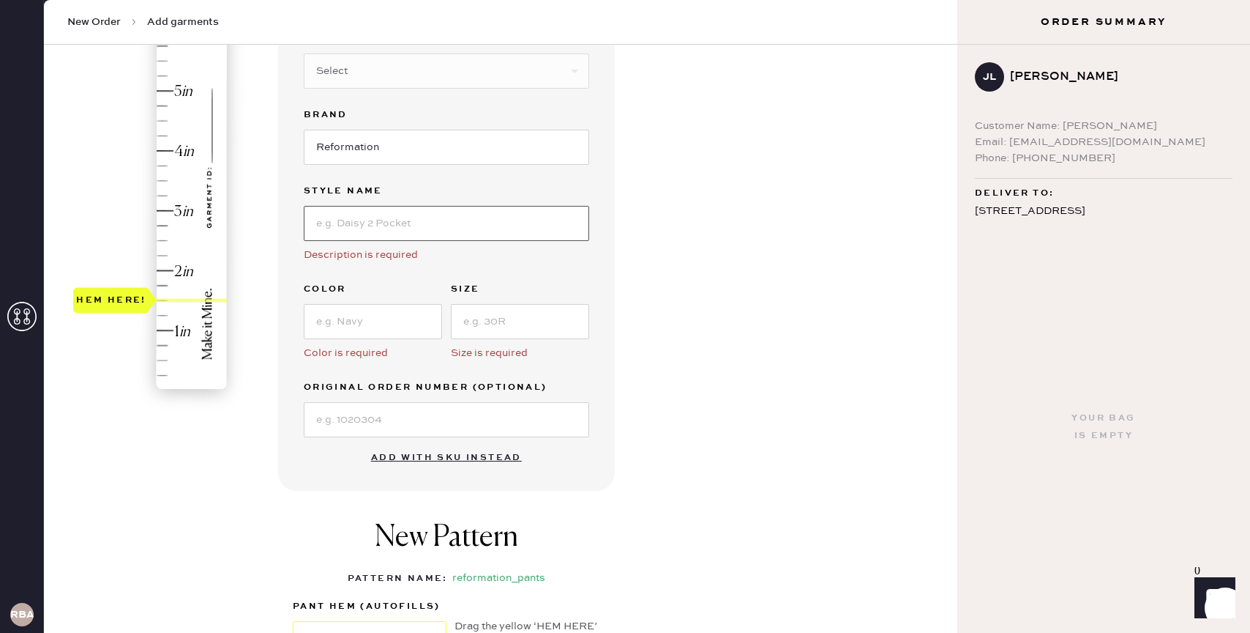
click at [408, 218] on input at bounding box center [447, 223] width 286 height 35
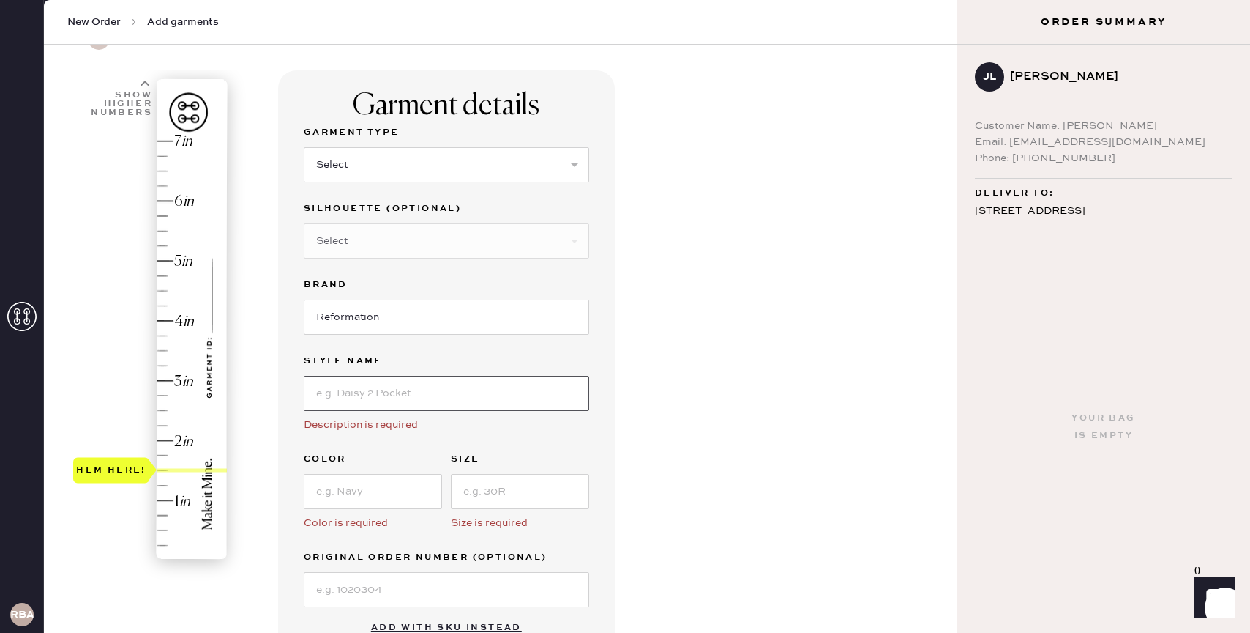
scroll to position [0, 0]
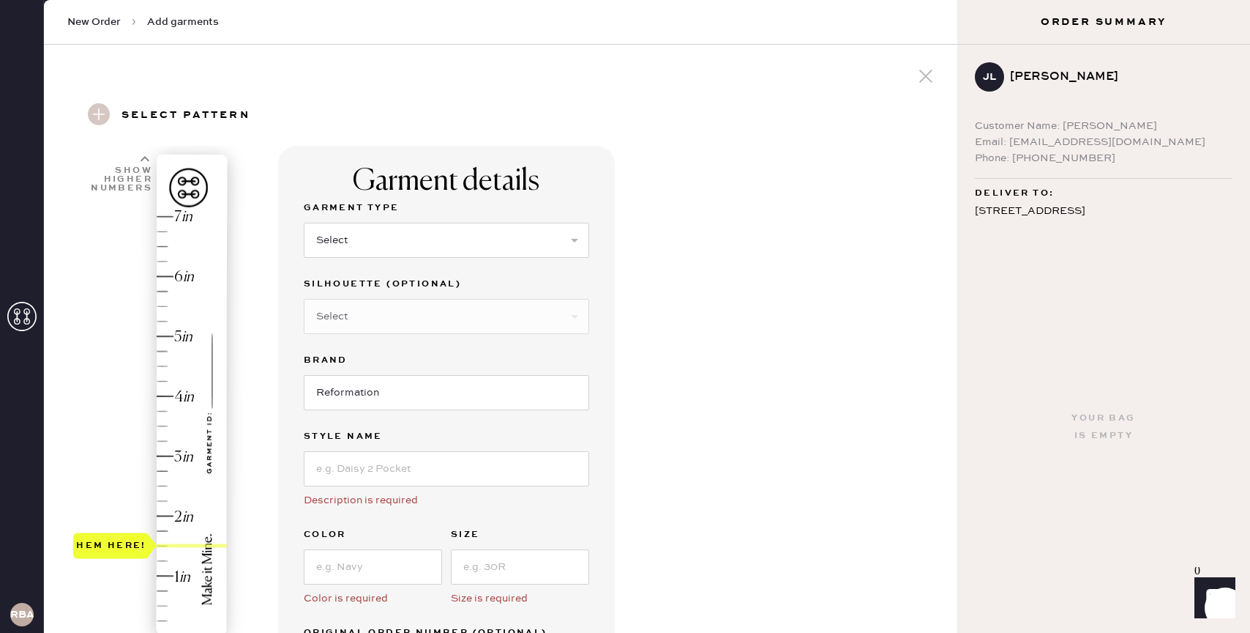
click at [407, 217] on div "Garment Type" at bounding box center [447, 209] width 286 height 20
click at [409, 251] on select "Select Basic Skirt Jeans Leggings Pants Shorts Basic Sleeved Dress Basic Sleeve…" at bounding box center [447, 240] width 286 height 35
select select "4"
click at [304, 223] on select "Select Basic Skirt Jeans Leggings Pants Shorts Basic Sleeved Dress Basic Sleeve…" at bounding box center [447, 240] width 286 height 35
click at [360, 304] on select "Select Joggers Shorts Cropped Flare Boot Cut Straight Skinny Other" at bounding box center [447, 316] width 286 height 35
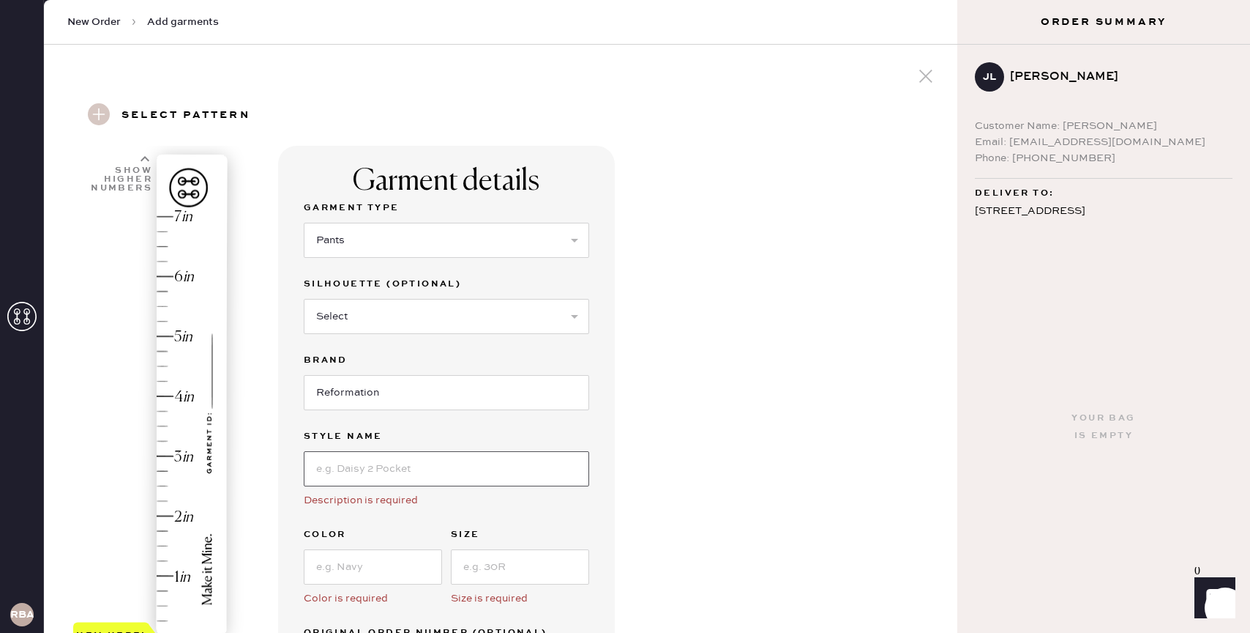
click at [390, 478] on input at bounding box center [447, 468] width 286 height 35
type input "Vida"
click at [803, 373] on div "Garment details Garment Type Select Basic Skirt Jeans Leggings Pants Shorts Bas…" at bounding box center [612, 584] width 668 height 876
click at [102, 19] on span "New Order" at bounding box center [93, 22] width 53 height 15
click at [107, 26] on span "New Order" at bounding box center [93, 22] width 53 height 15
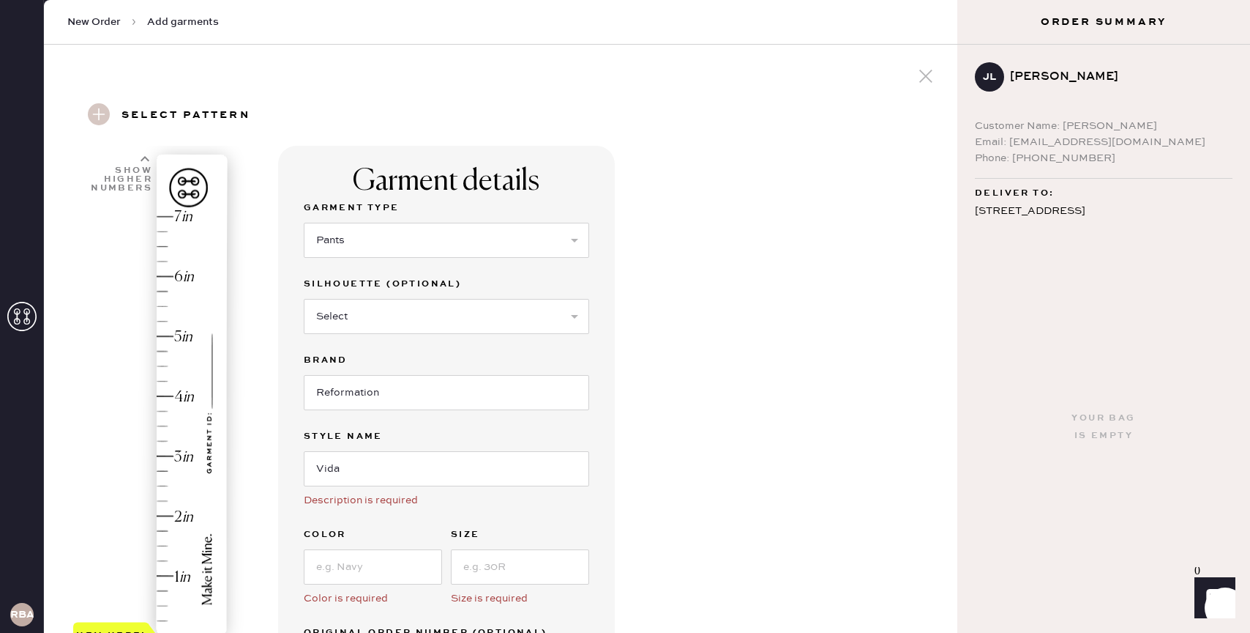
click at [180, 18] on span "Add garments" at bounding box center [183, 22] width 72 height 15
click at [101, 21] on span "New Order" at bounding box center [93, 22] width 53 height 15
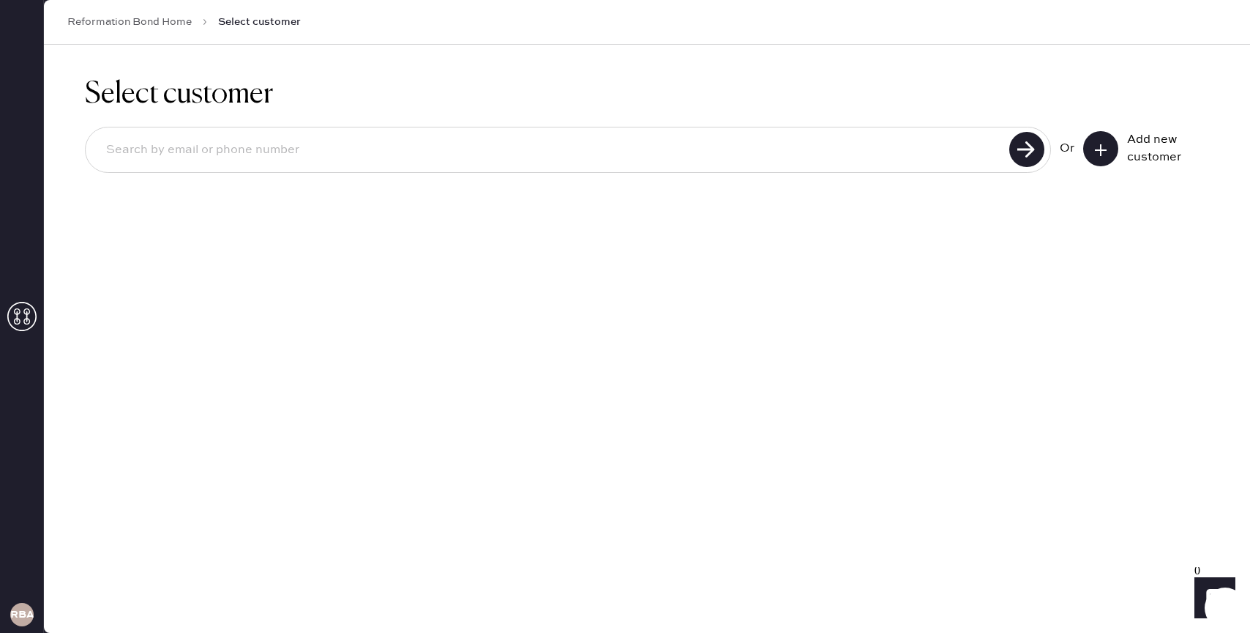
click at [531, 159] on input at bounding box center [549, 150] width 911 height 34
type input "ljoung1119@gmail.com"
click at [1010, 149] on icon at bounding box center [1027, 149] width 35 height 35
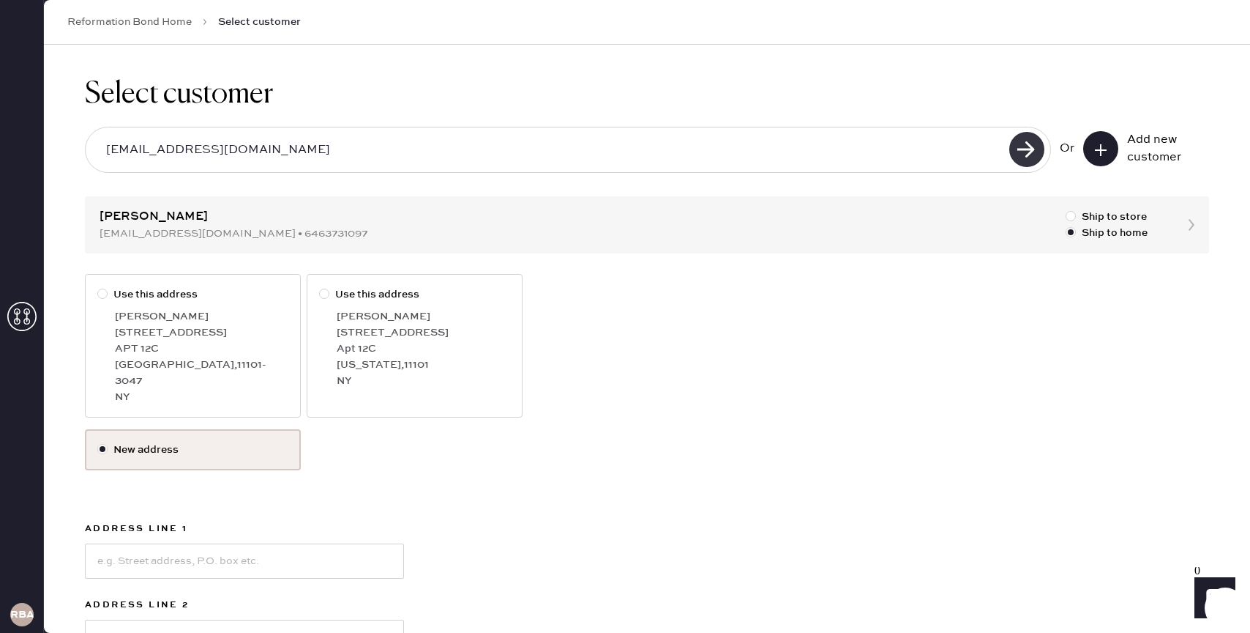
click at [1026, 149] on use at bounding box center [1027, 149] width 35 height 35
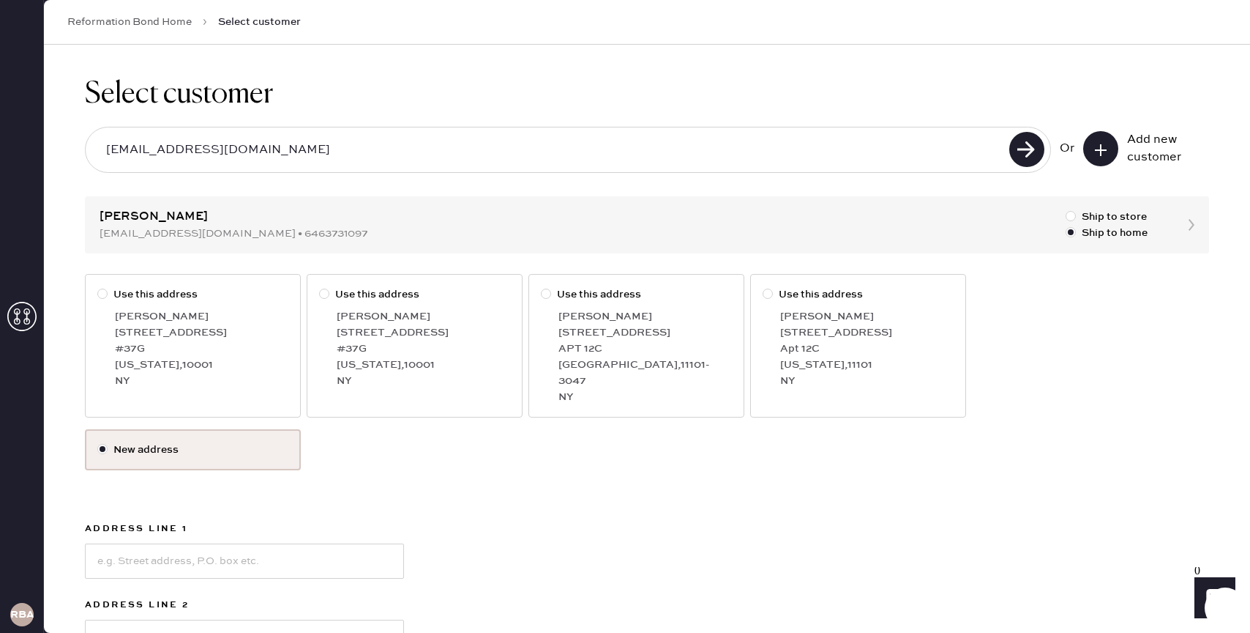
click at [198, 347] on div "#37G" at bounding box center [202, 348] width 174 height 16
click at [98, 287] on input "Use this address" at bounding box center [97, 286] width 1 height 1
radio input "true"
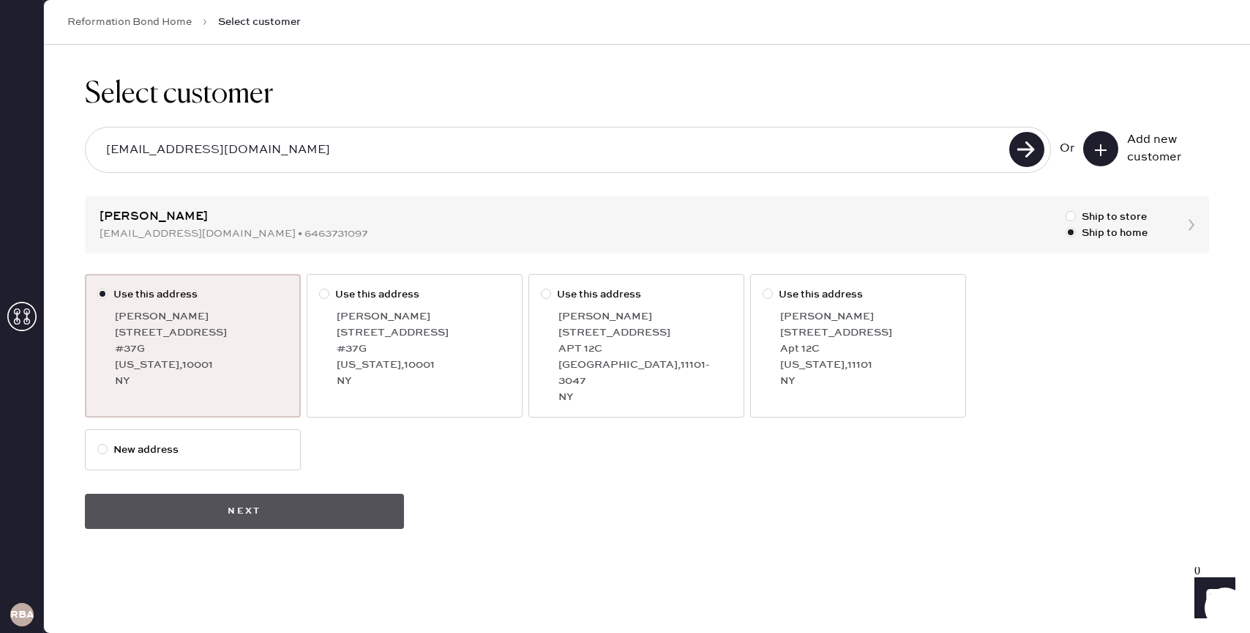
click at [244, 493] on button "Next" at bounding box center [244, 510] width 319 height 35
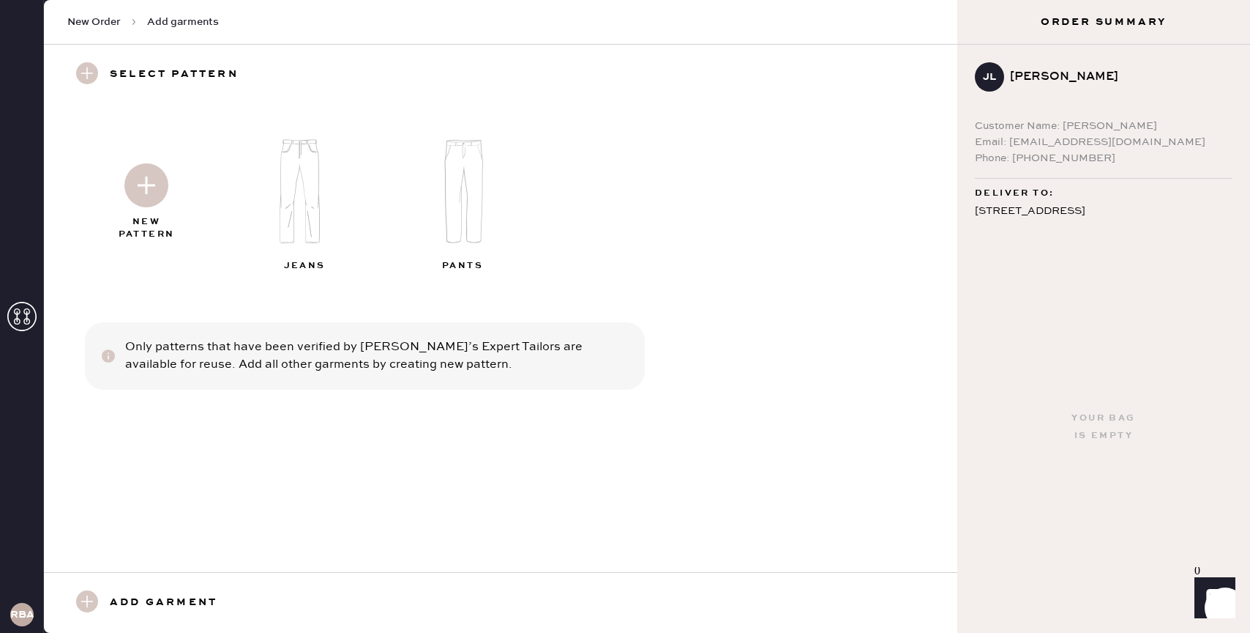
click at [152, 180] on img at bounding box center [146, 185] width 44 height 44
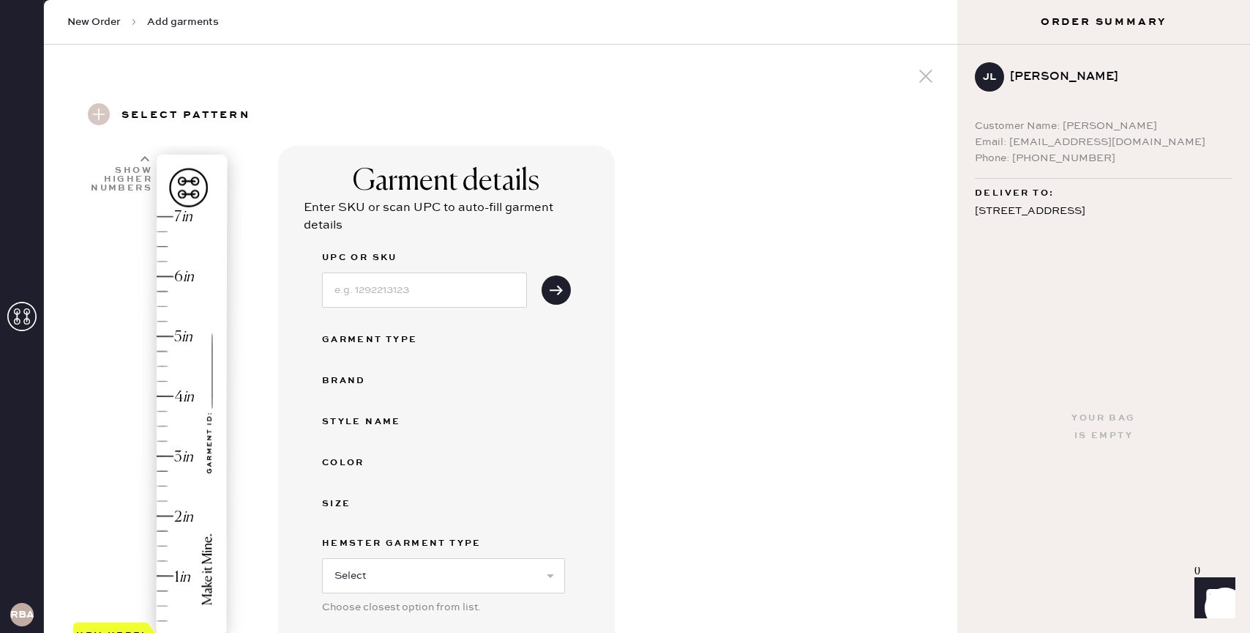
scroll to position [362, 0]
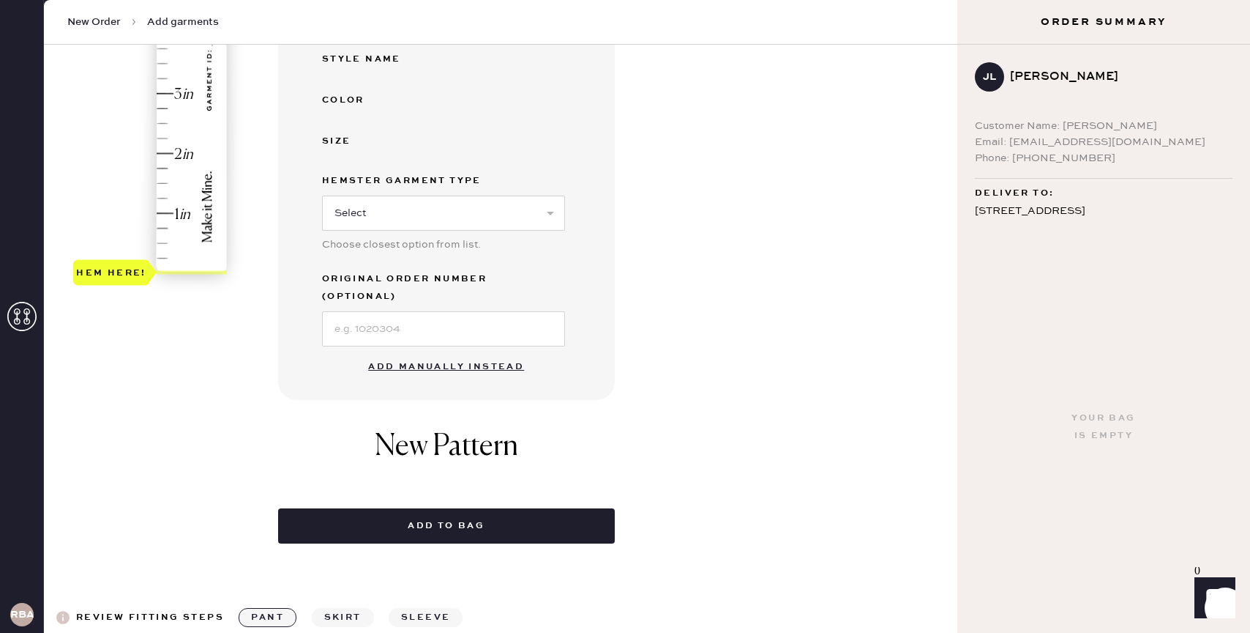
click at [437, 352] on button "Add manually instead" at bounding box center [446, 366] width 174 height 29
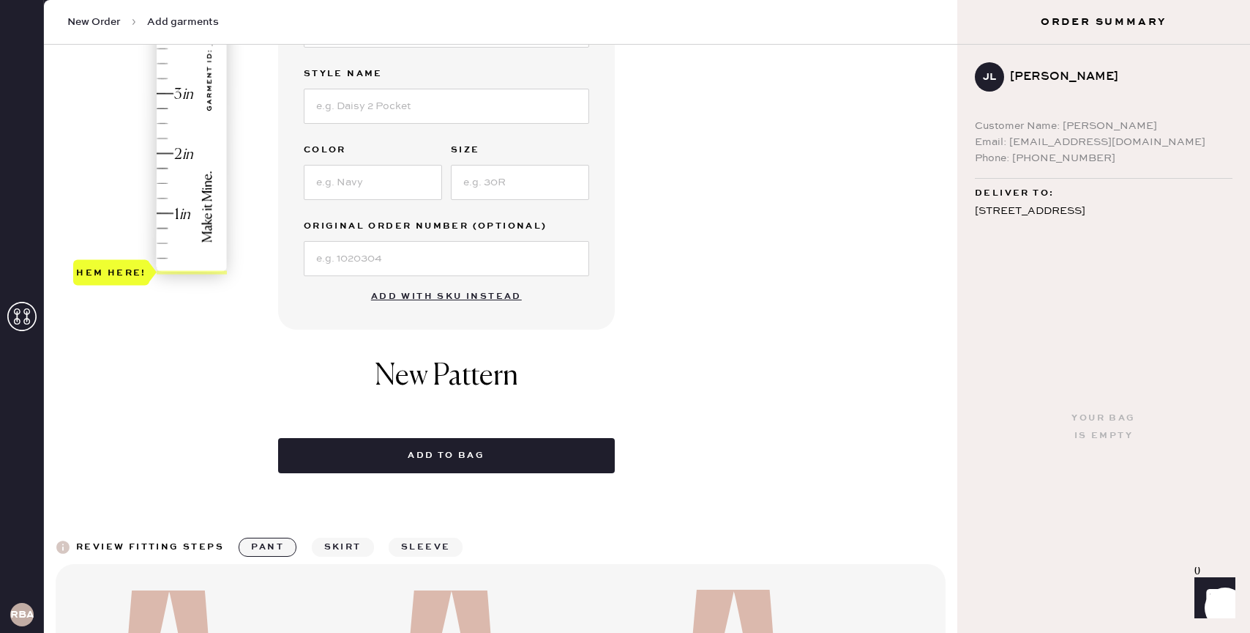
scroll to position [0, 0]
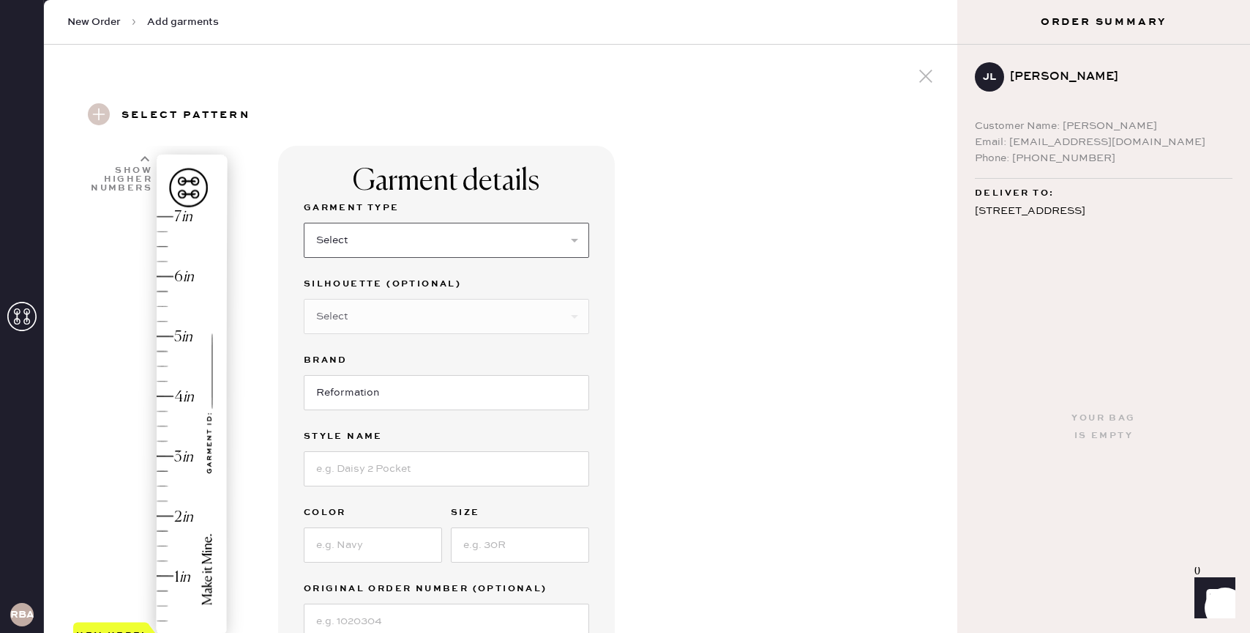
click at [425, 224] on select "Select Basic Skirt Jeans Leggings Pants Shorts Basic Sleeved Dress Basic Sleeve…" at bounding box center [447, 240] width 286 height 35
select select "4"
click at [304, 223] on select "Select Basic Skirt Jeans Leggings Pants Shorts Basic Sleeved Dress Basic Sleeve…" at bounding box center [447, 240] width 286 height 35
click at [390, 470] on input at bounding box center [447, 468] width 286 height 35
type input "C"
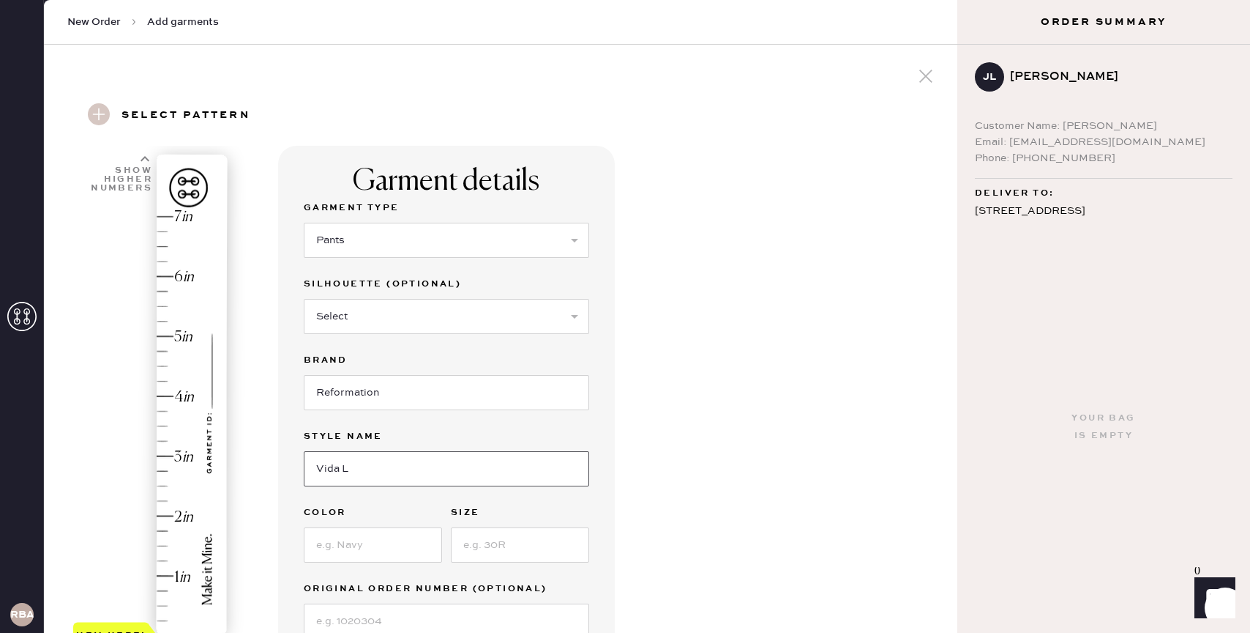
type input "Vida Low Rise Pant"
click at [411, 534] on input at bounding box center [373, 544] width 138 height 35
type input "Black"
click at [515, 542] on input at bounding box center [520, 544] width 138 height 35
type input "0"
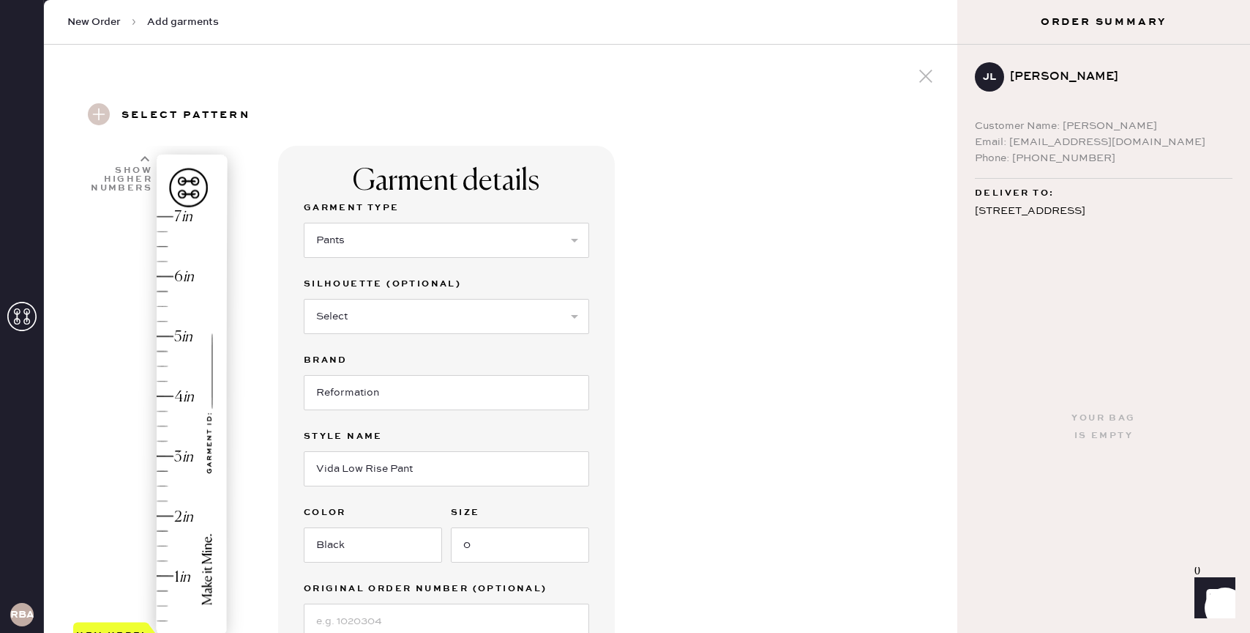
click at [668, 548] on div "Garment details Garment Type Select Basic Skirt Jeans Leggings Pants Shorts Bas…" at bounding box center [612, 562] width 668 height 832
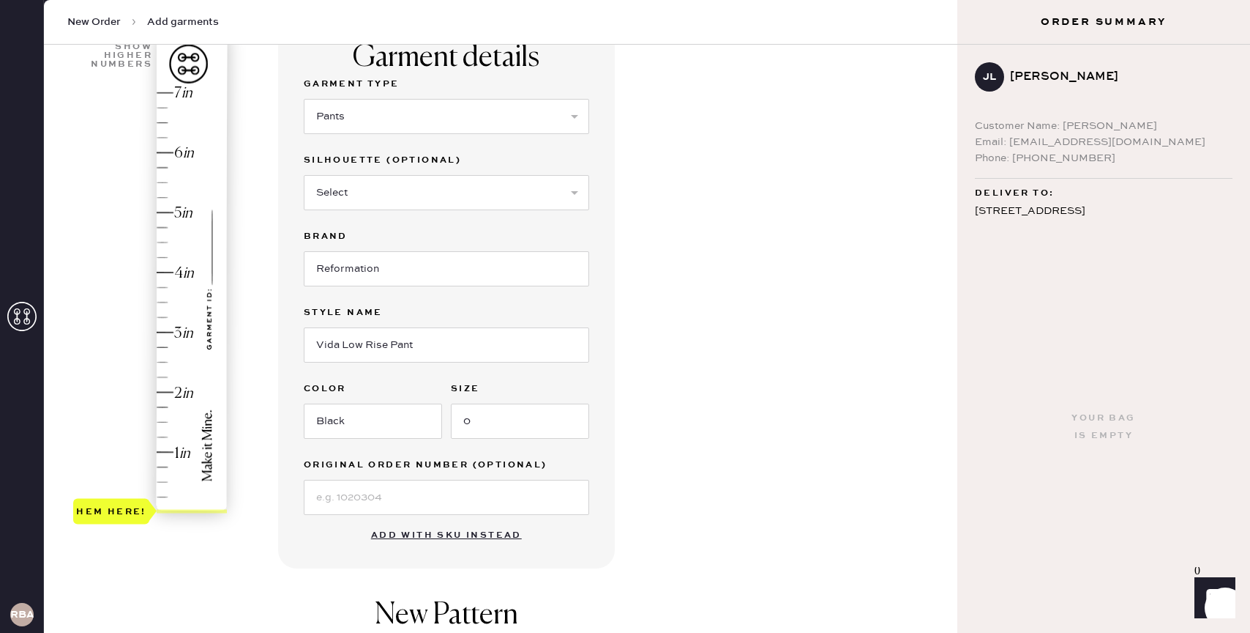
scroll to position [145, 0]
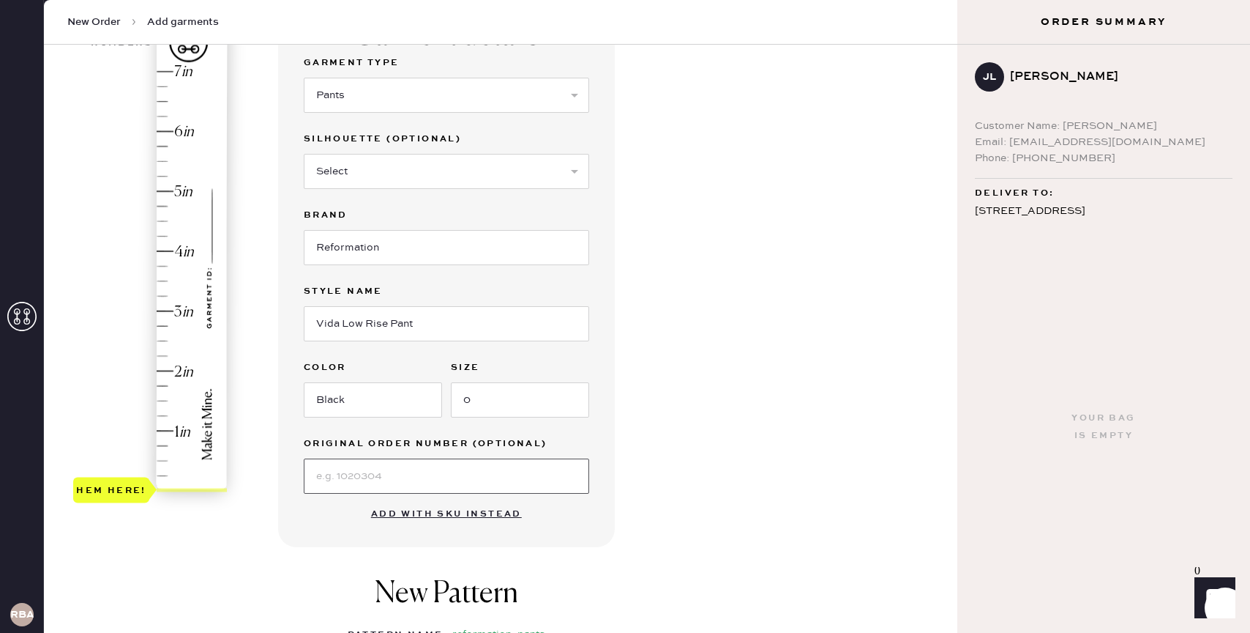
click at [484, 486] on input at bounding box center [447, 475] width 286 height 35
type input "S27759217"
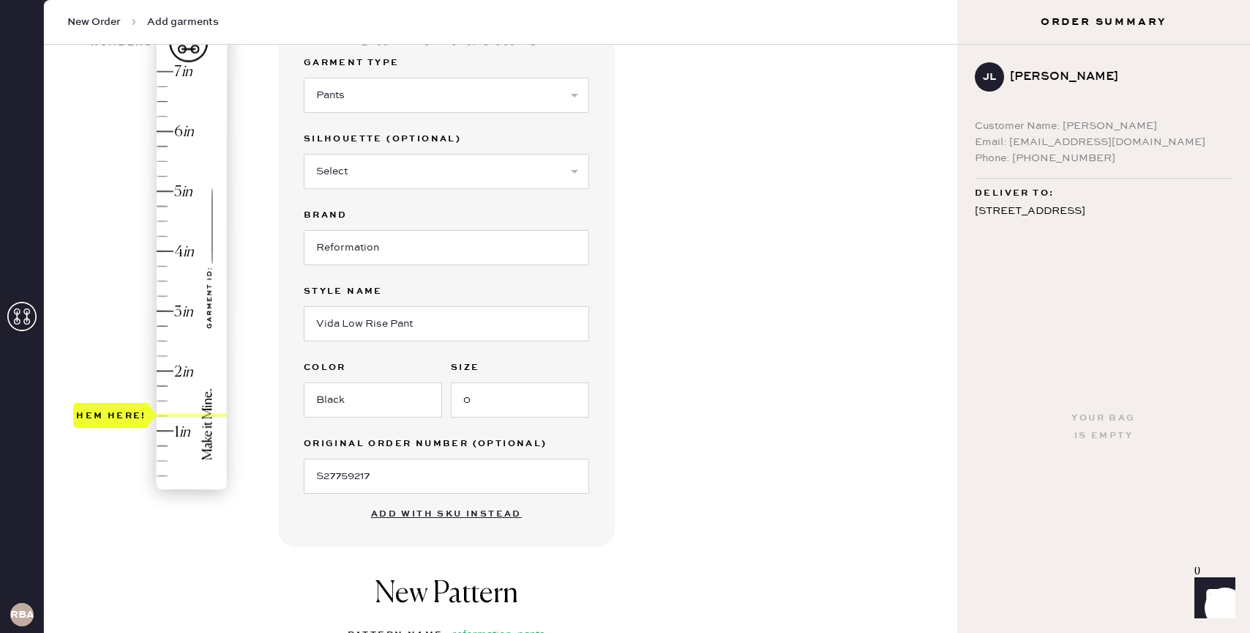
type input "1.5"
drag, startPoint x: 137, startPoint y: 484, endPoint x: 135, endPoint y: 394, distance: 90.1
click at [135, 393] on div "Hem here!" at bounding box center [111, 401] width 70 height 18
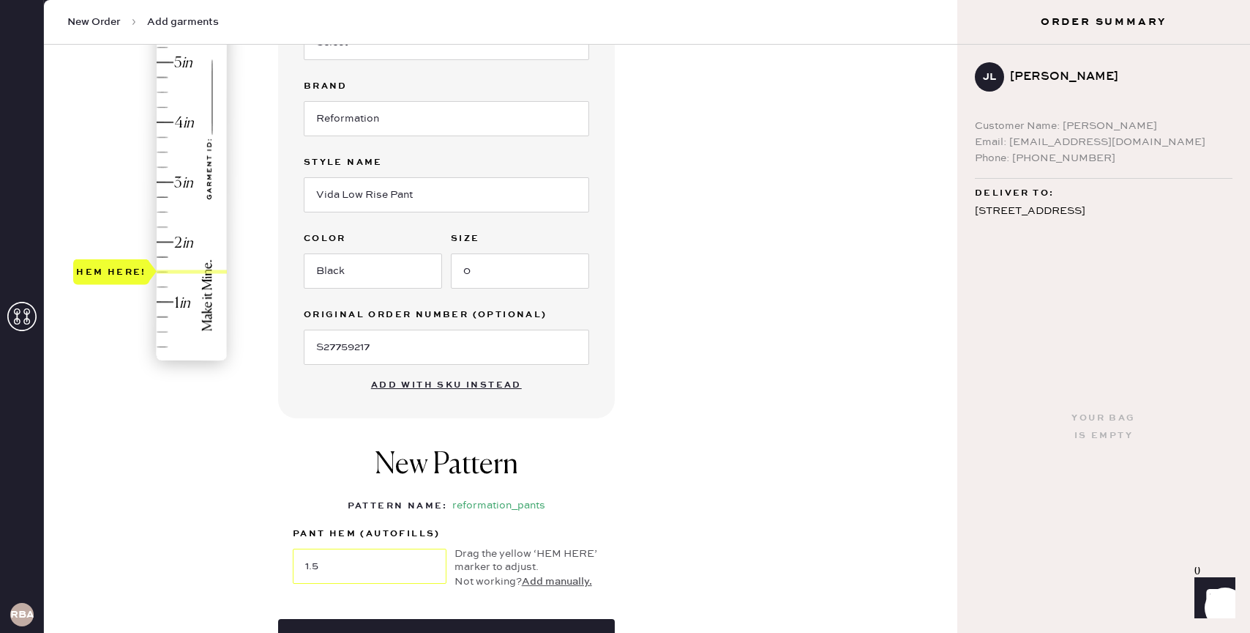
scroll to position [294, 0]
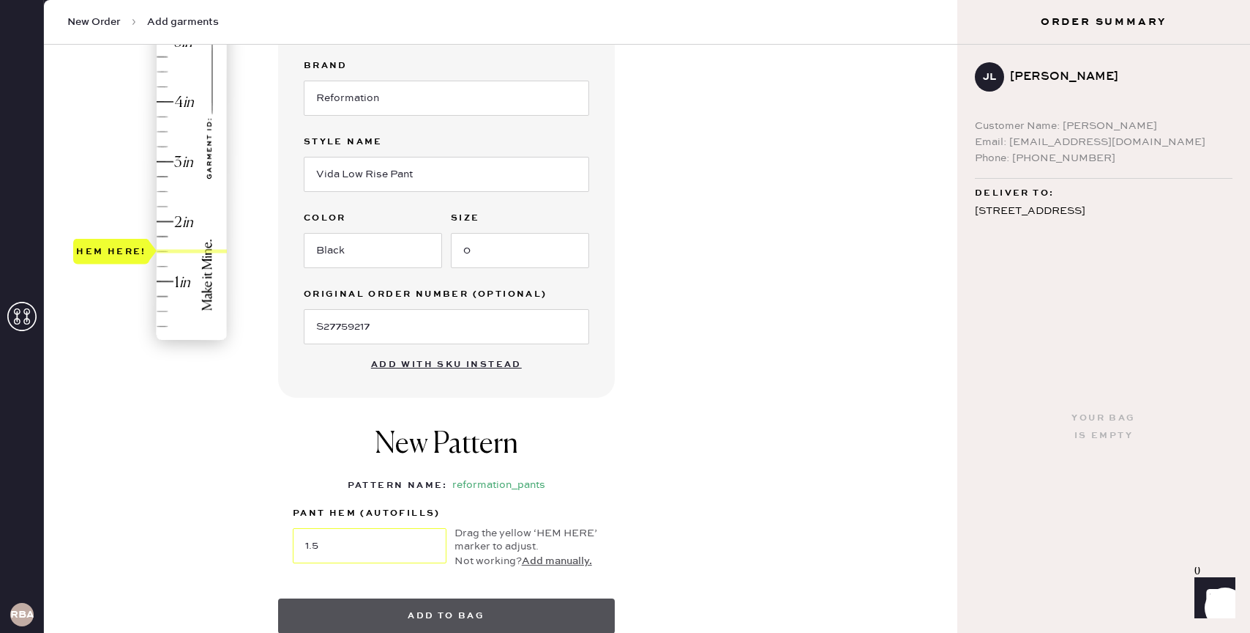
click at [493, 605] on button "Add to bag" at bounding box center [446, 615] width 337 height 35
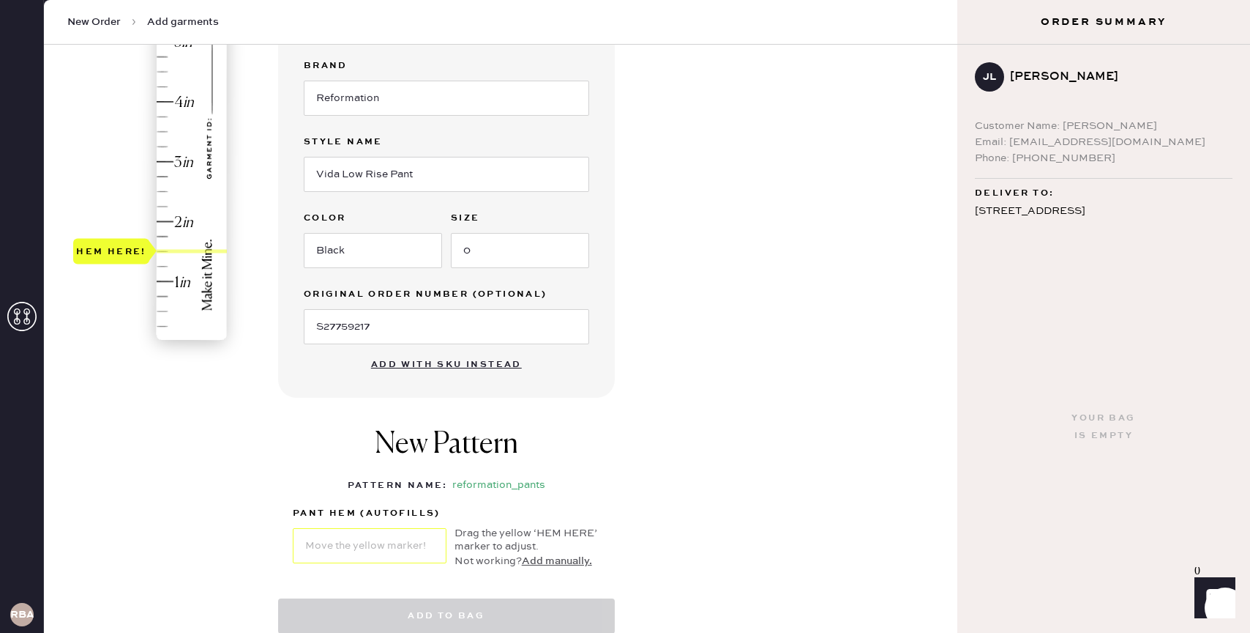
select select "4"
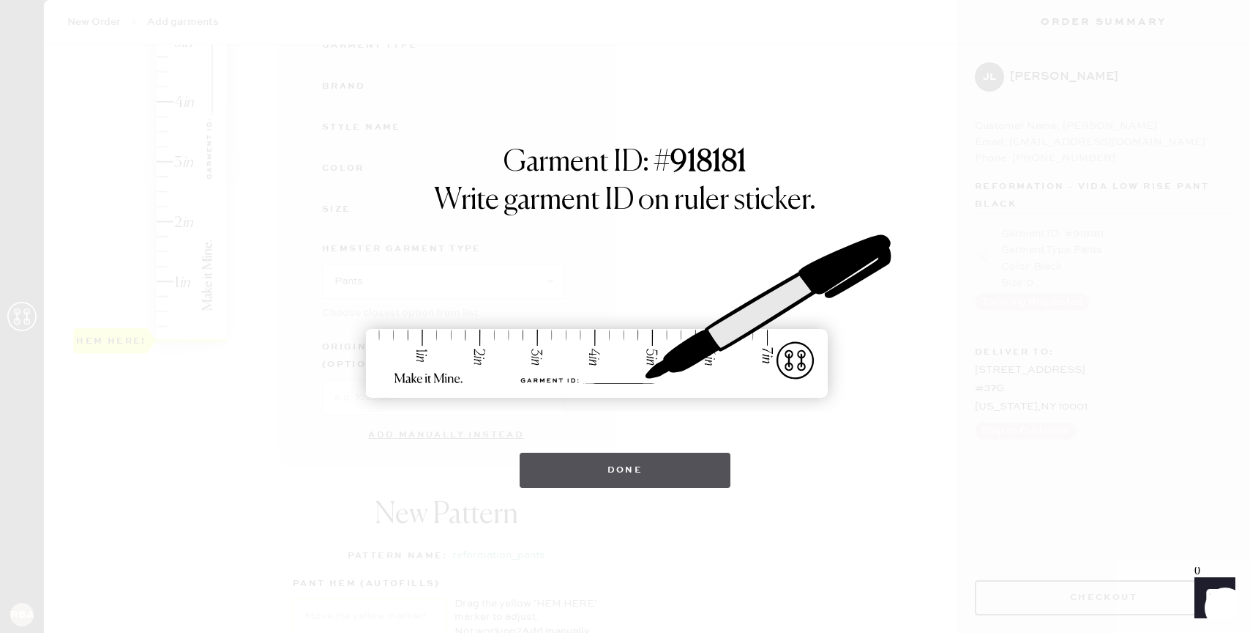
click at [671, 469] on button "Done" at bounding box center [626, 469] width 212 height 35
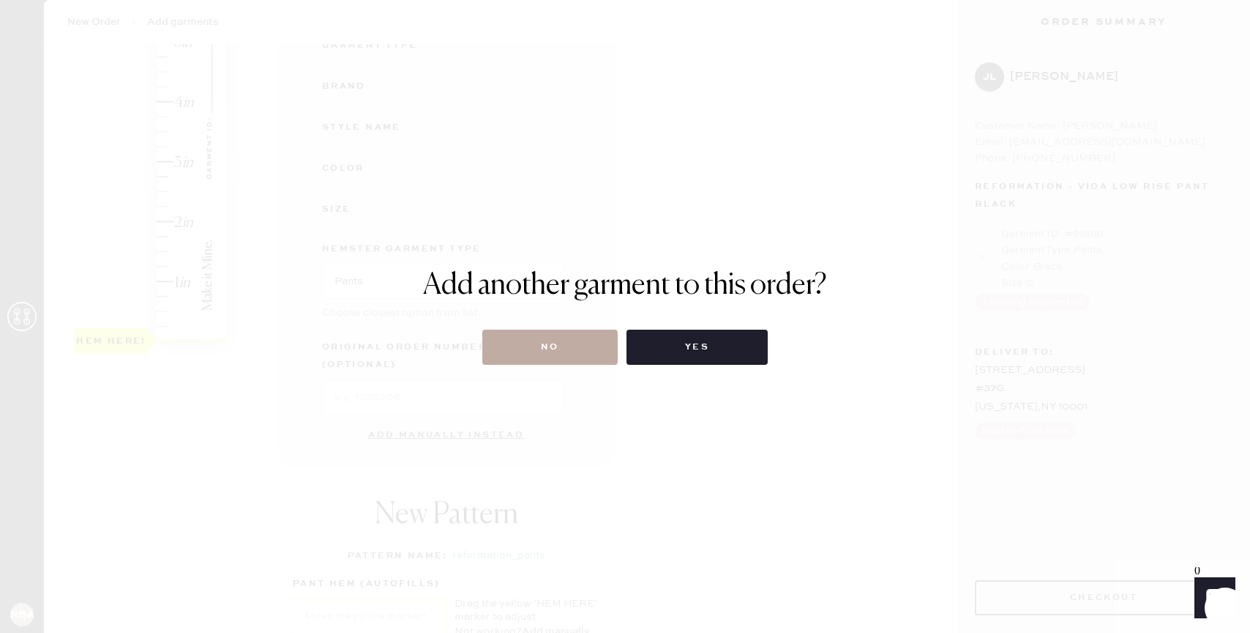
click at [559, 343] on button "No" at bounding box center [549, 346] width 135 height 35
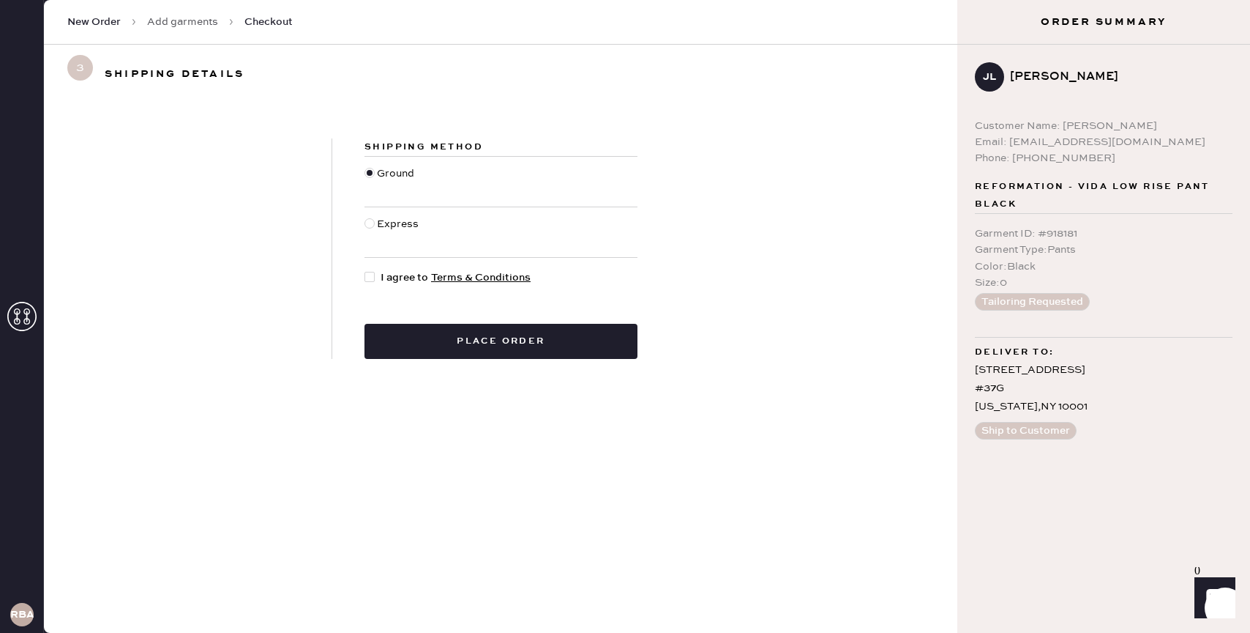
click at [398, 275] on span "I agree to Terms & Conditions" at bounding box center [456, 277] width 150 height 16
click at [365, 270] on input "I agree to Terms & Conditions" at bounding box center [365, 269] width 1 height 1
checkbox input "true"
click at [531, 343] on button "Place order" at bounding box center [501, 341] width 273 height 35
